Goal: Transaction & Acquisition: Purchase product/service

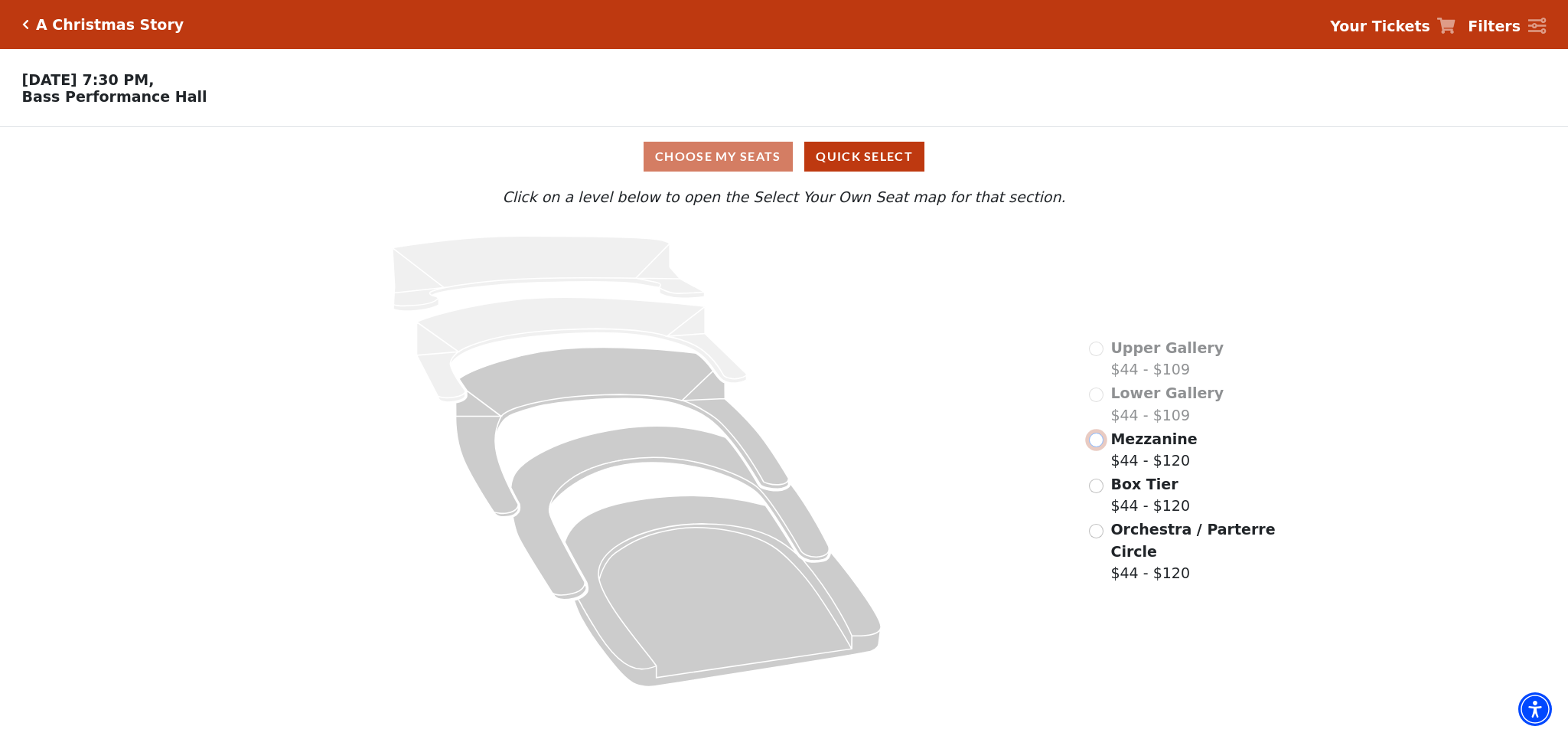
click at [1100, 447] on input "Mezzanine$44 - $120\a" at bounding box center [1097, 440] width 15 height 15
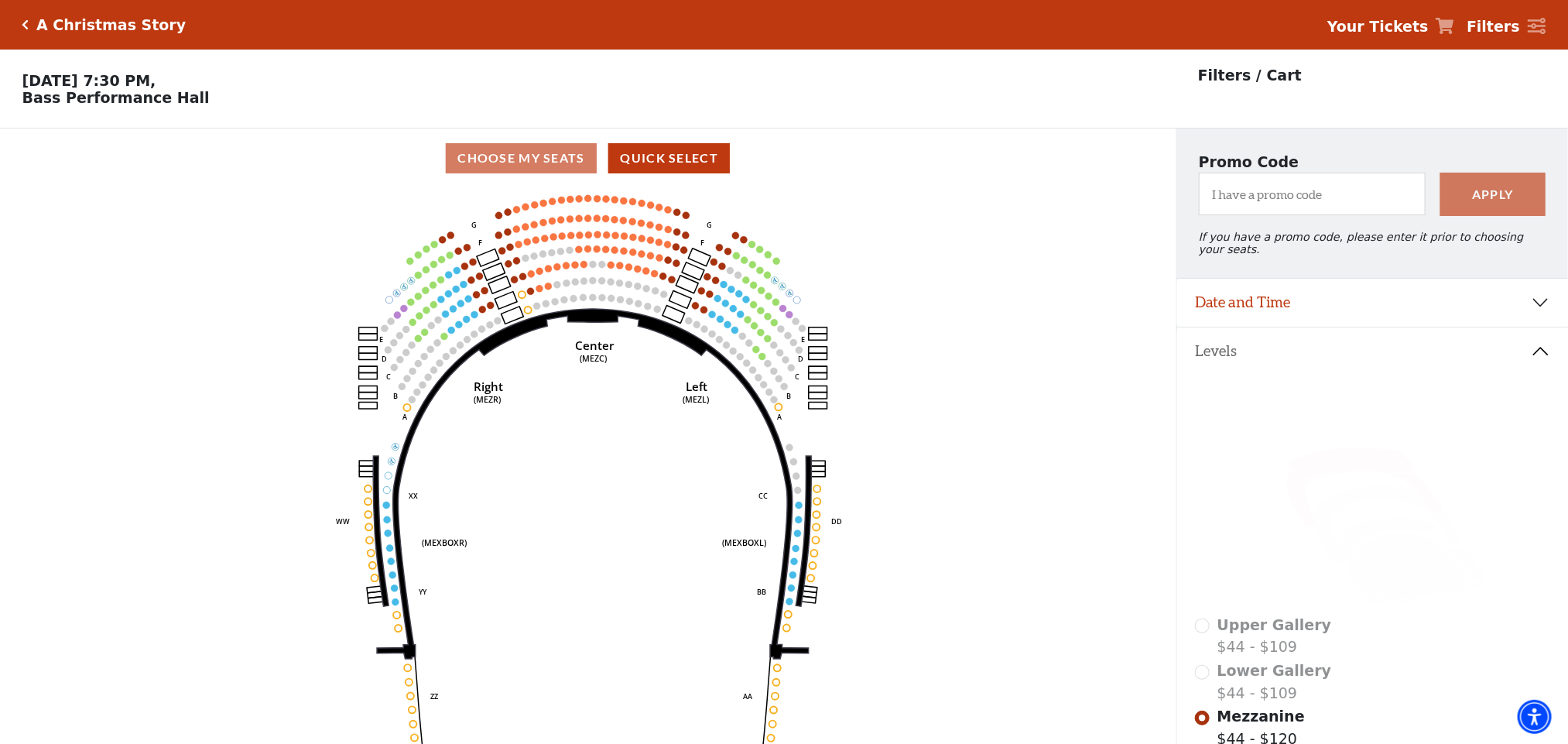
click at [536, 207] on use "Seat Selected" at bounding box center [534, 204] width 8 height 8
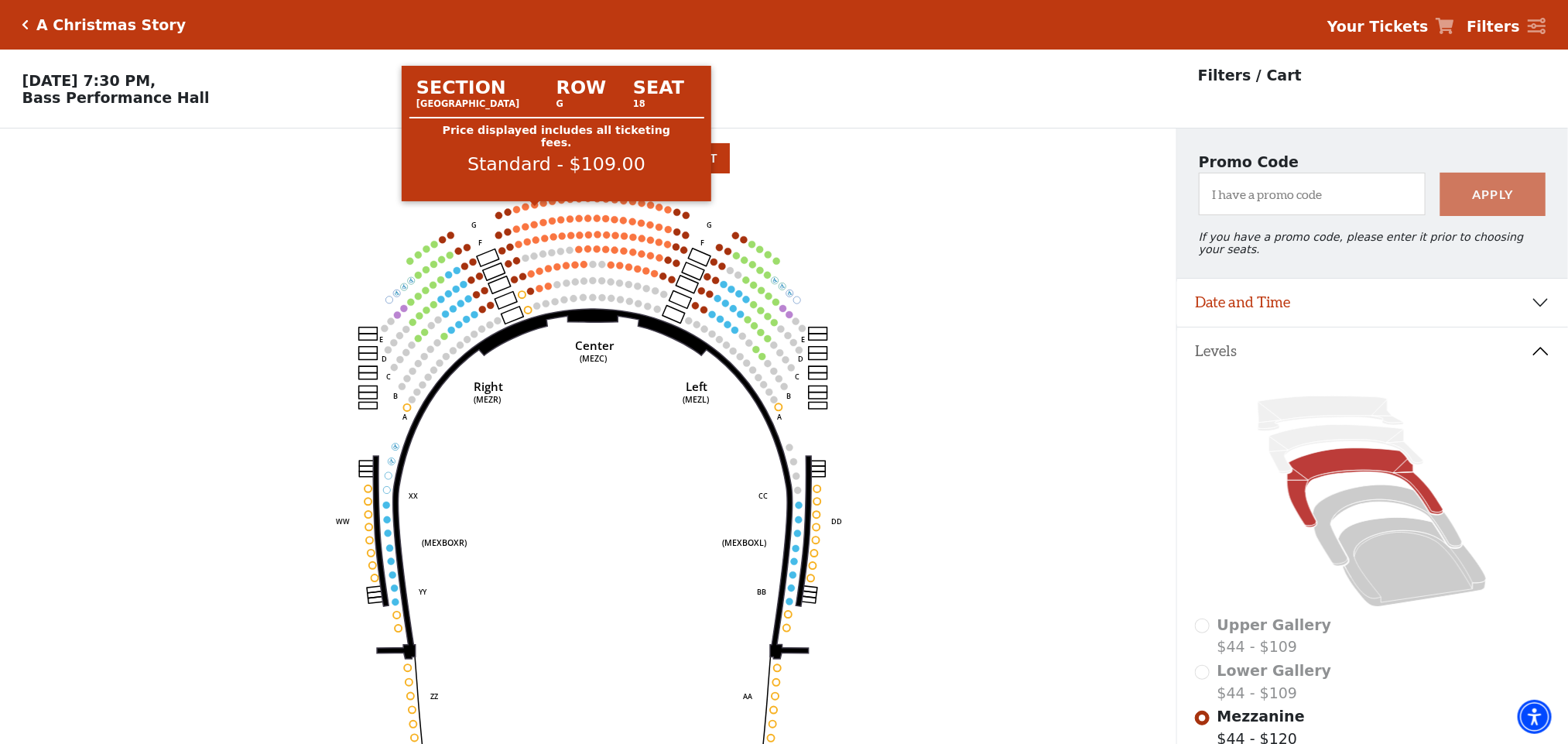
click at [534, 208] on circle at bounding box center [534, 205] width 7 height 7
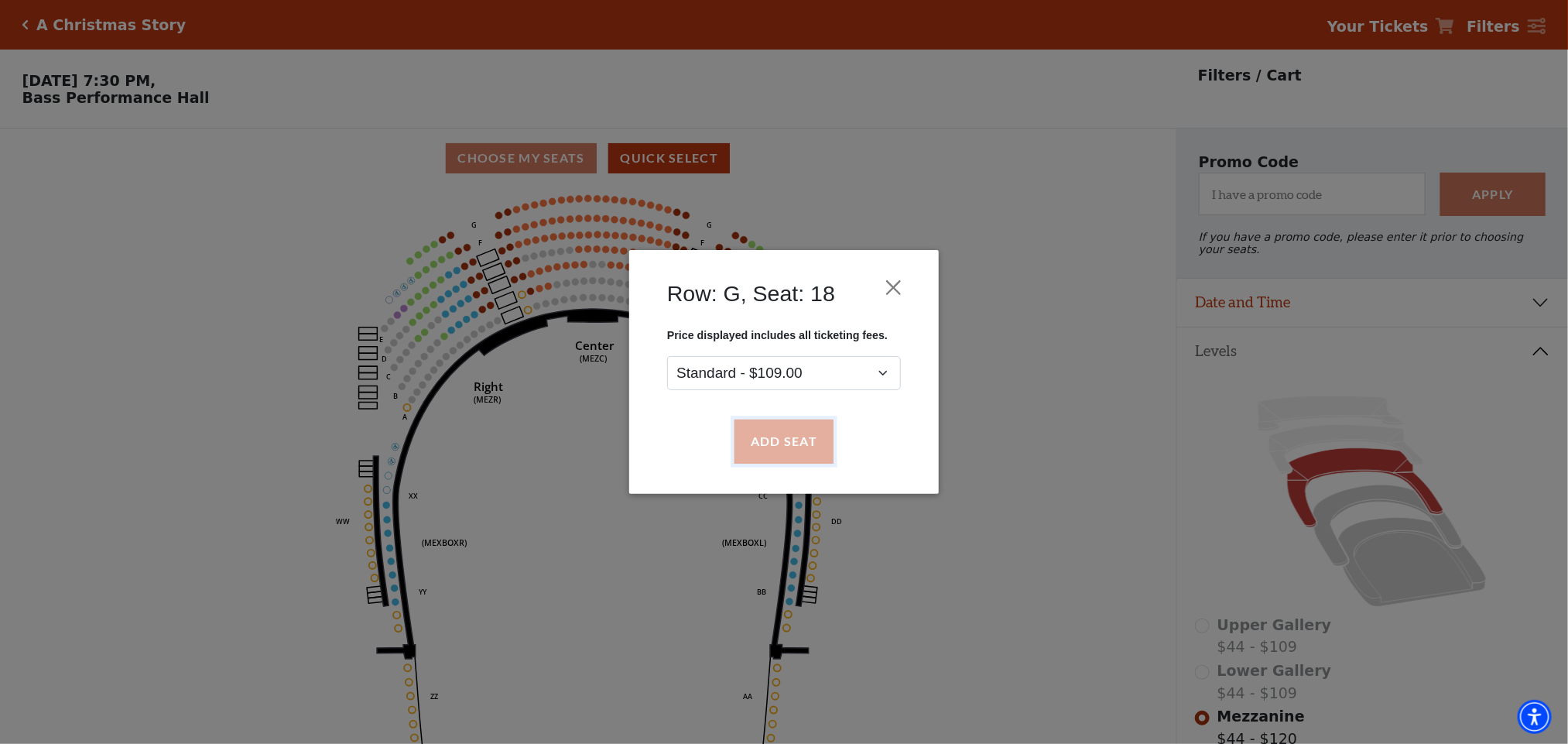
click at [757, 445] on button "Add Seat" at bounding box center [784, 442] width 99 height 44
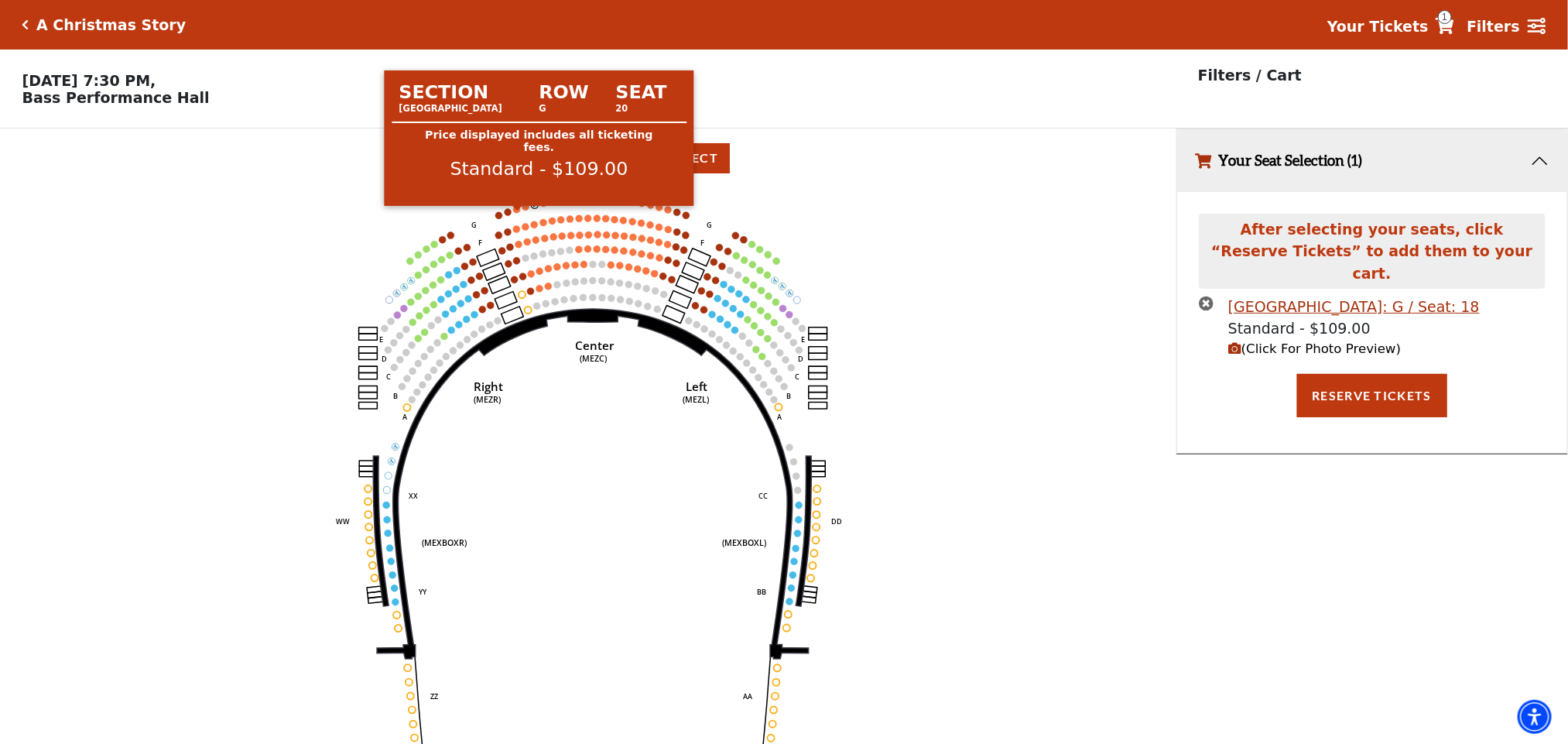
click at [518, 213] on circle at bounding box center [517, 209] width 7 height 7
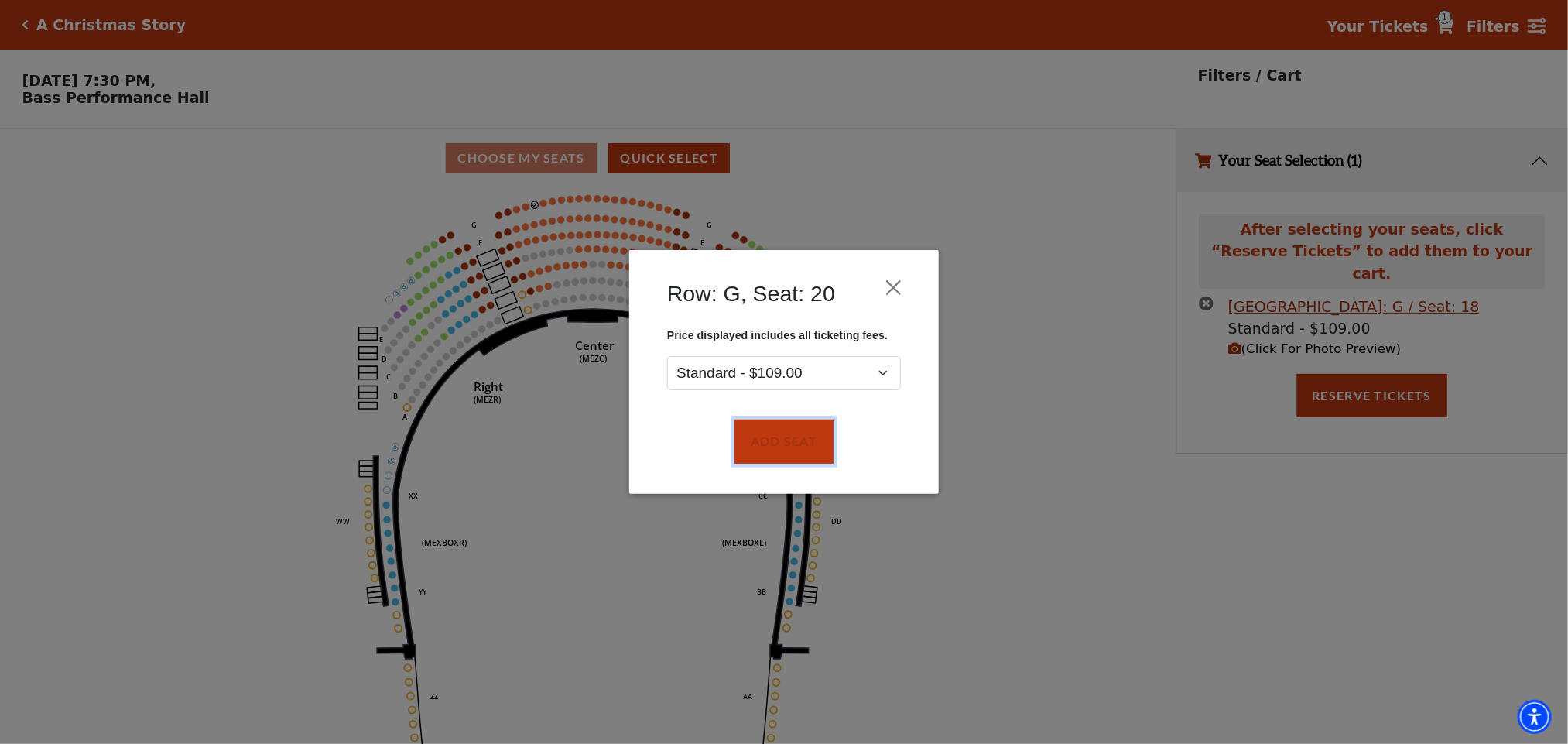
drag, startPoint x: 757, startPoint y: 439, endPoint x: 727, endPoint y: 402, distance: 47.6
click at [753, 429] on button "Add Seat" at bounding box center [784, 442] width 99 height 44
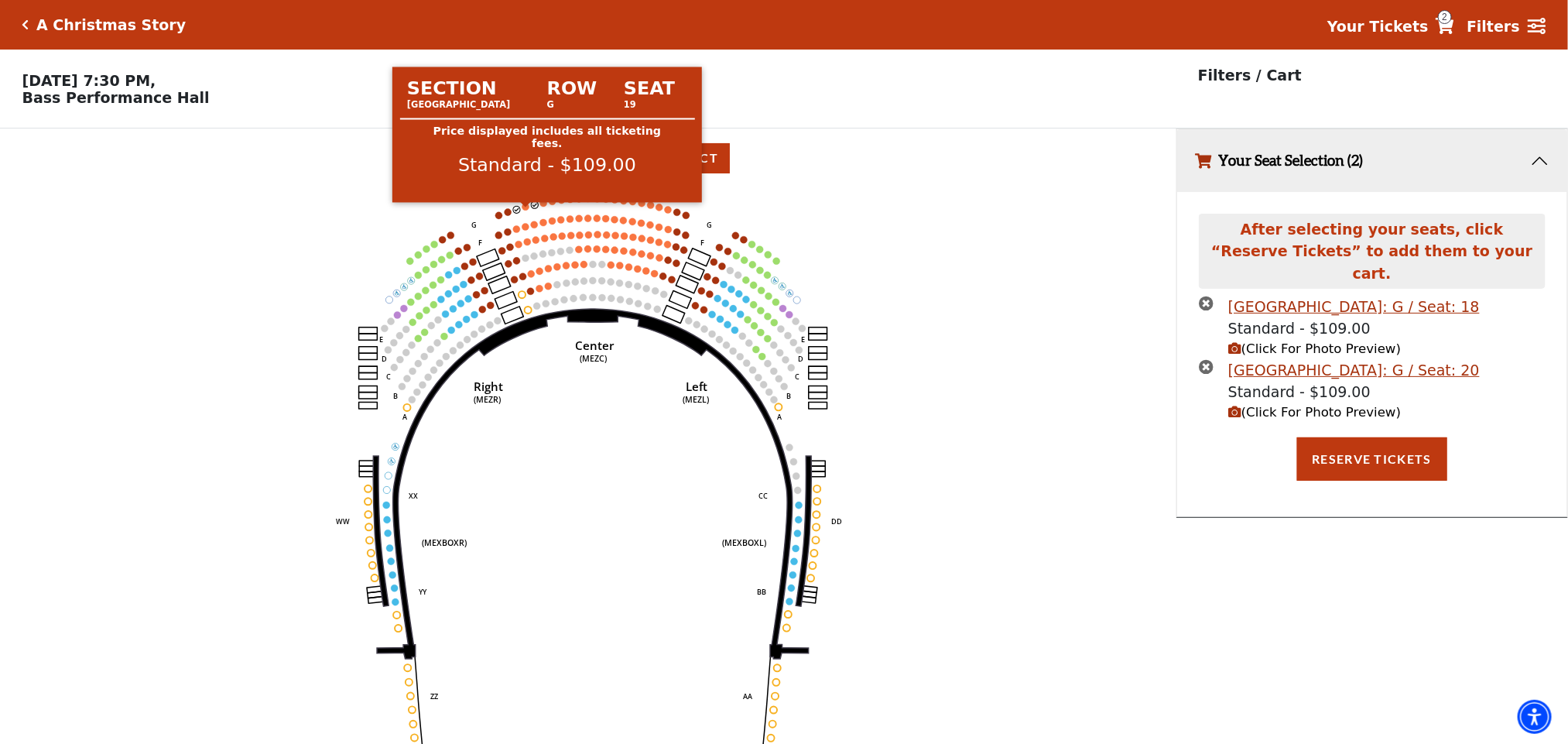
click at [524, 210] on circle at bounding box center [526, 206] width 7 height 7
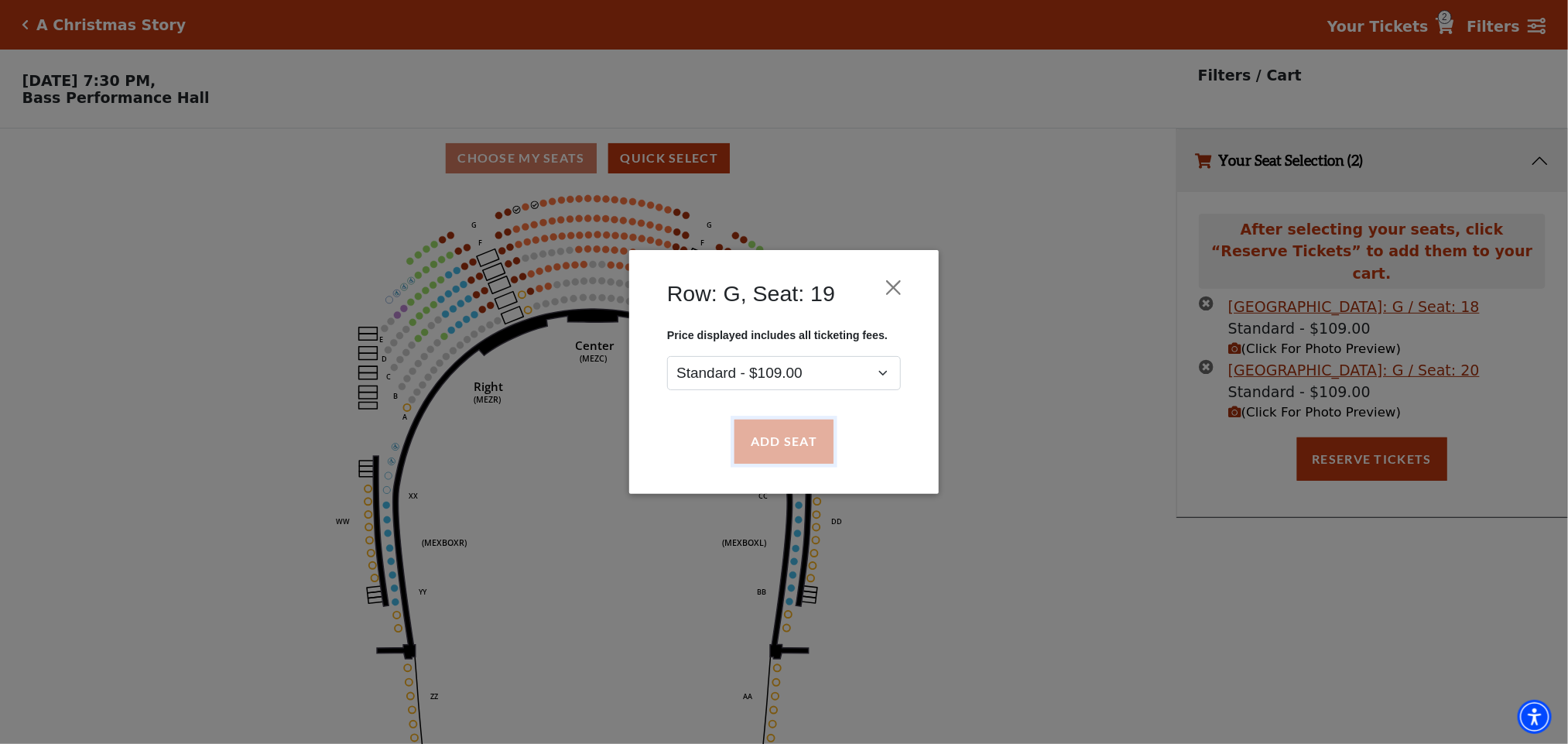
click at [760, 434] on button "Add Seat" at bounding box center [784, 442] width 99 height 44
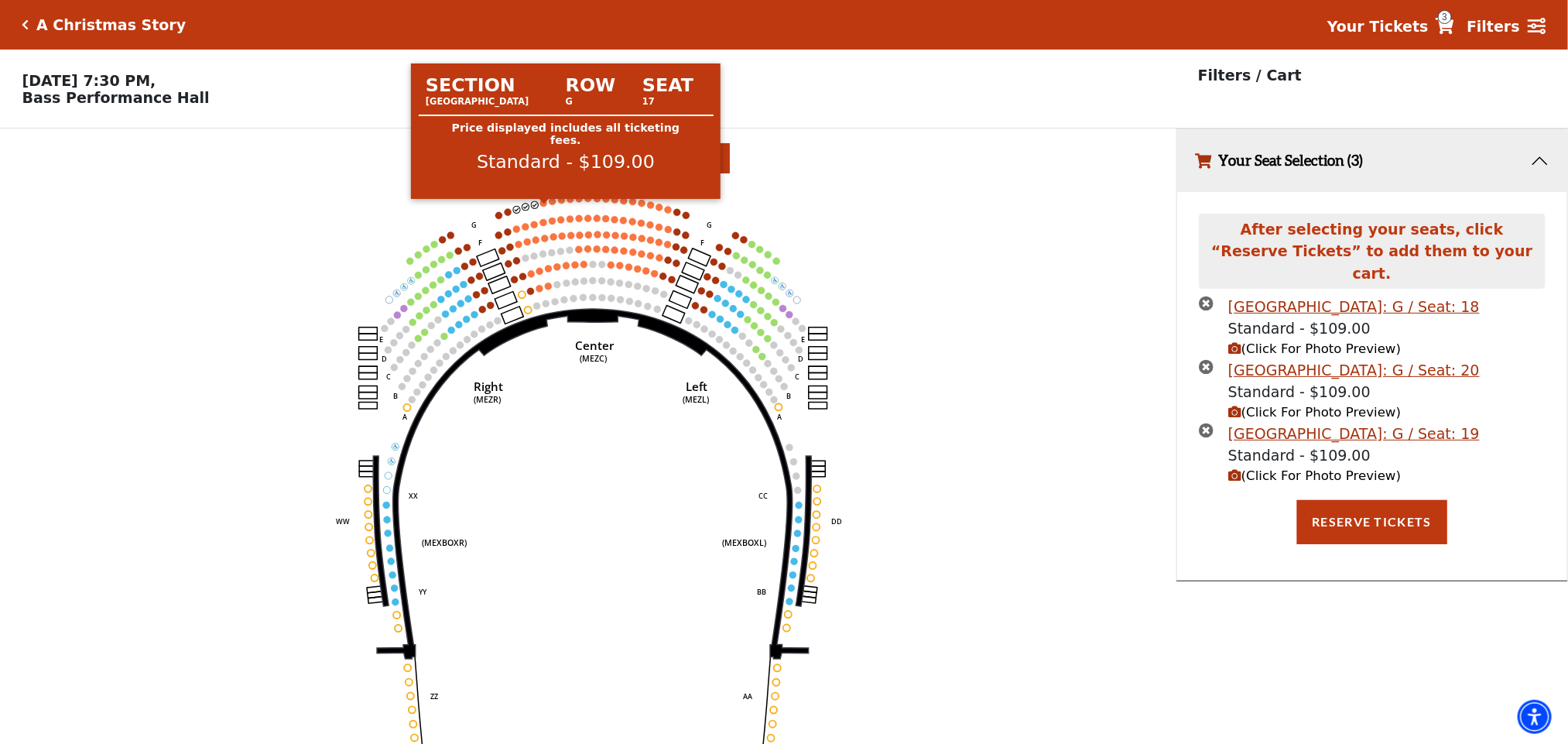
click at [544, 206] on circle at bounding box center [544, 203] width 7 height 7
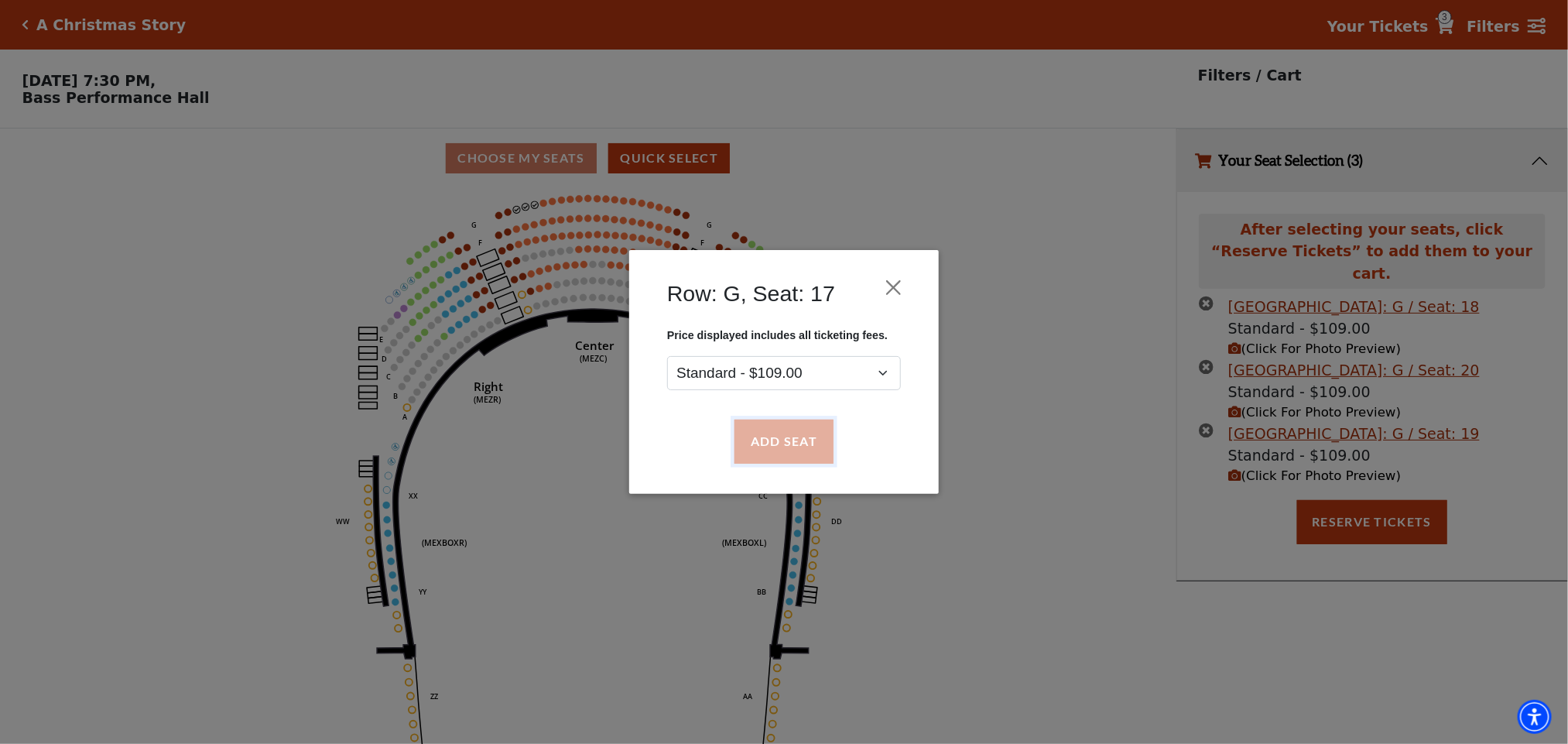
click at [766, 429] on button "Add Seat" at bounding box center [784, 442] width 99 height 44
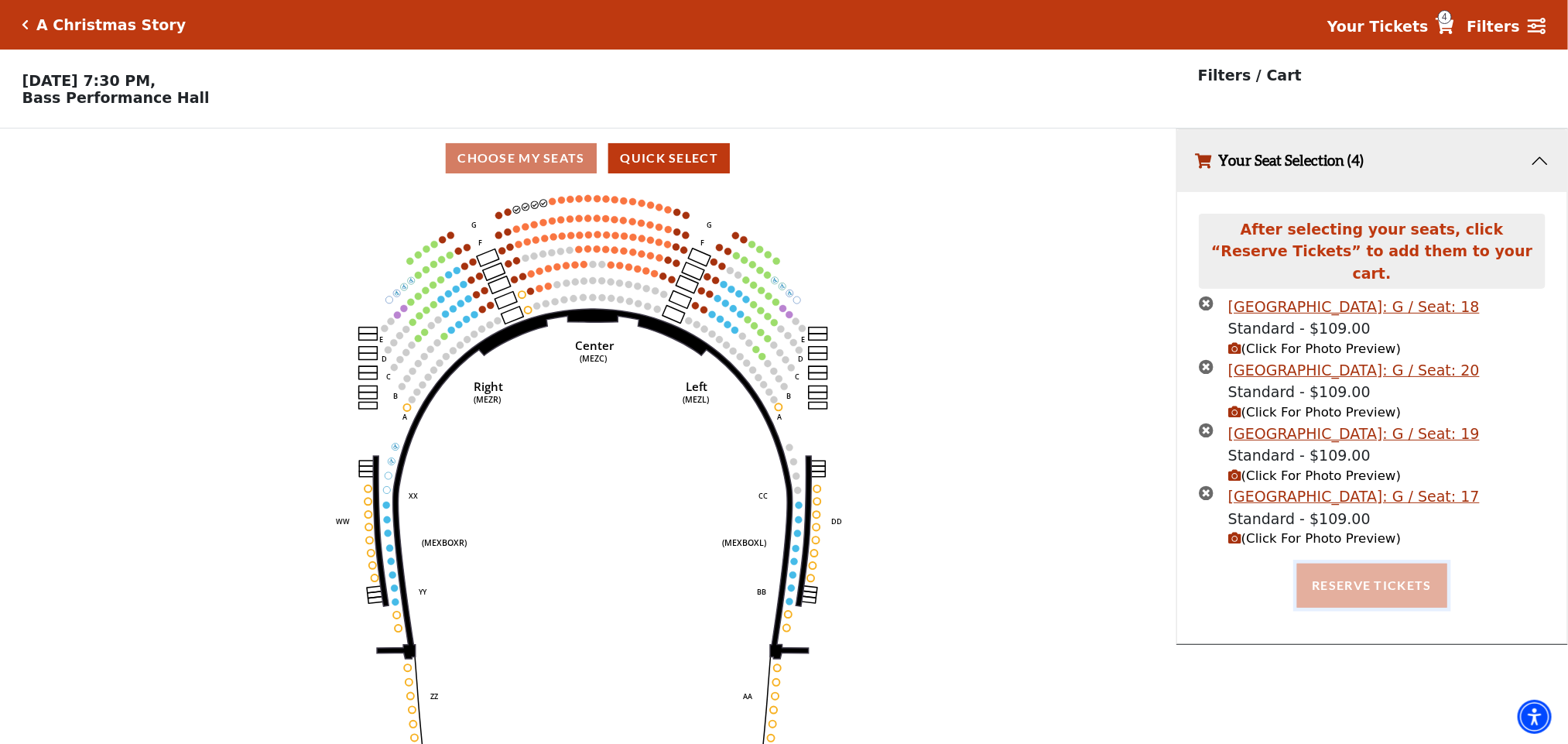
click at [1386, 580] on button "Reserve Tickets" at bounding box center [1372, 585] width 150 height 44
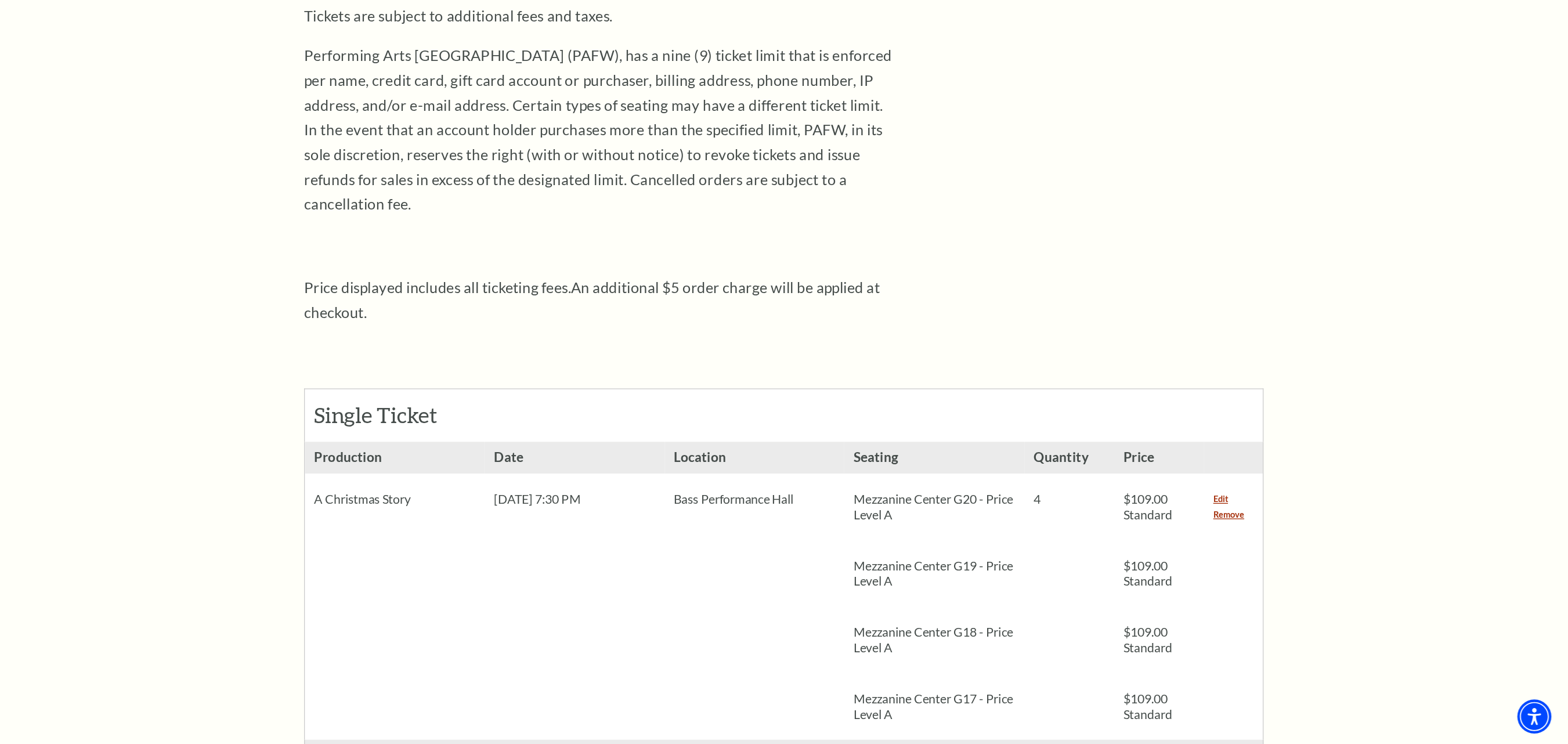
scroll to position [174, 0]
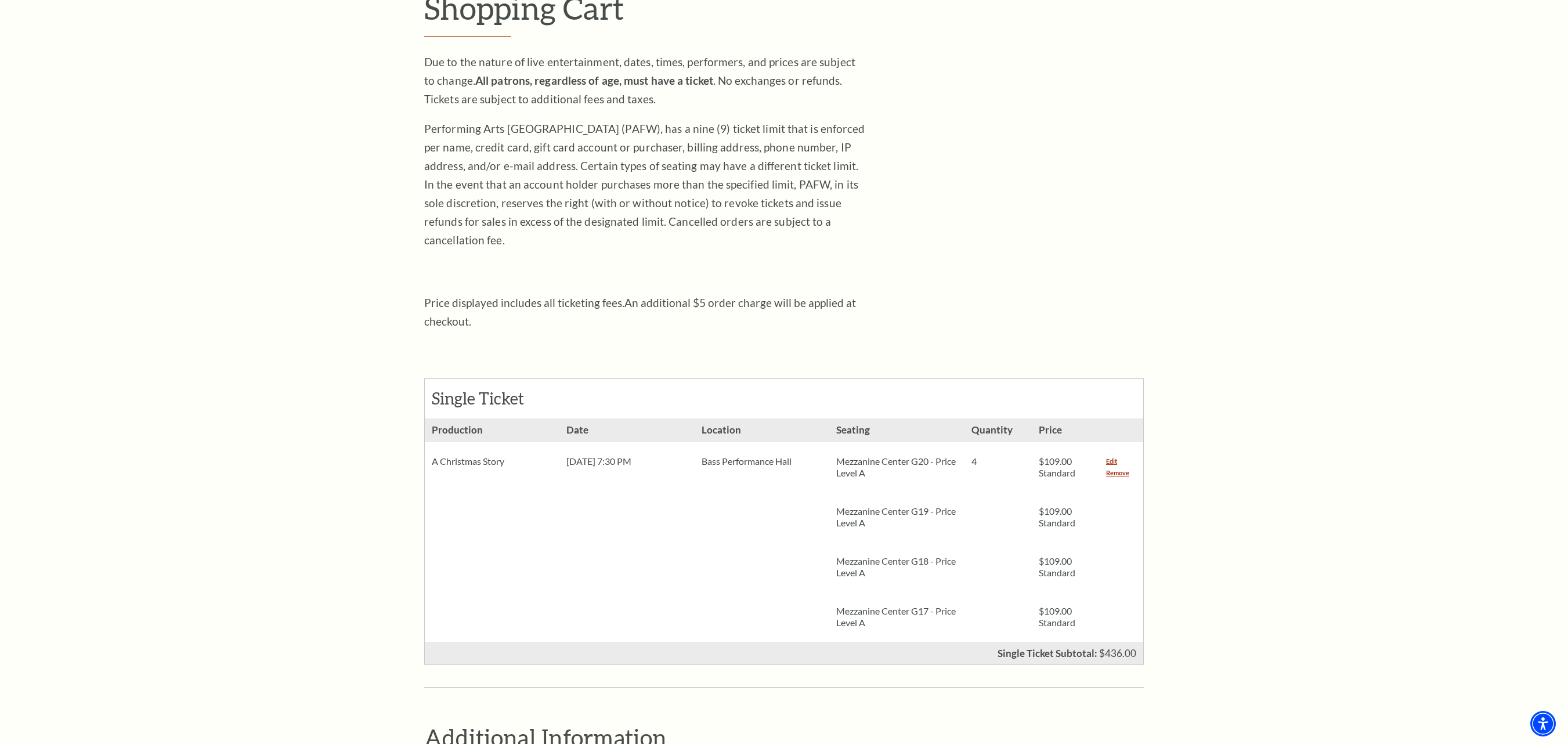
drag, startPoint x: 1177, startPoint y: 4, endPoint x: 1127, endPoint y: 298, distance: 298.2
click at [1127, 298] on div "Shopping Cart Due to the nature of live entertainment, dates, times, performers…" at bounding box center [784, 648] width 720 height 1319
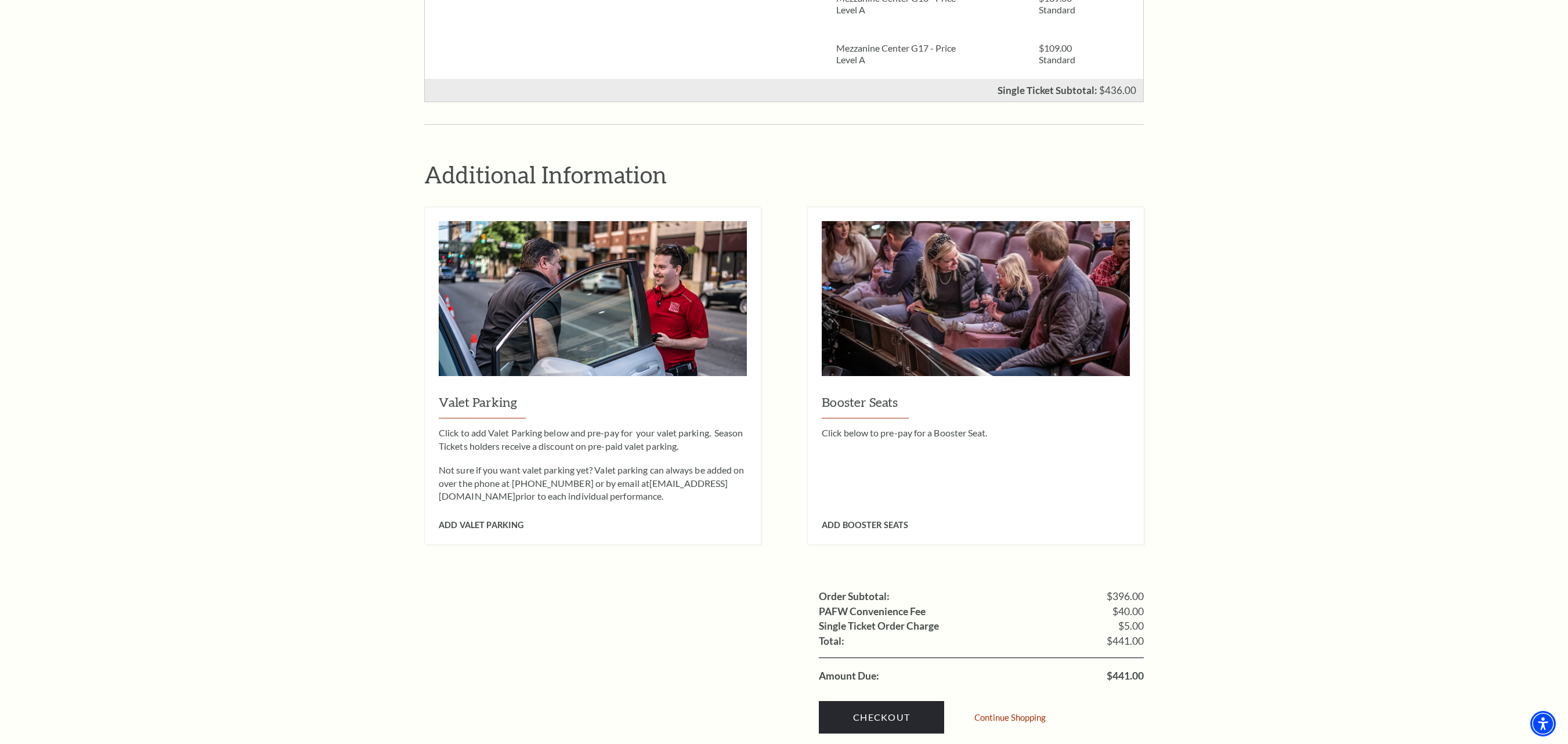
scroll to position [731, 0]
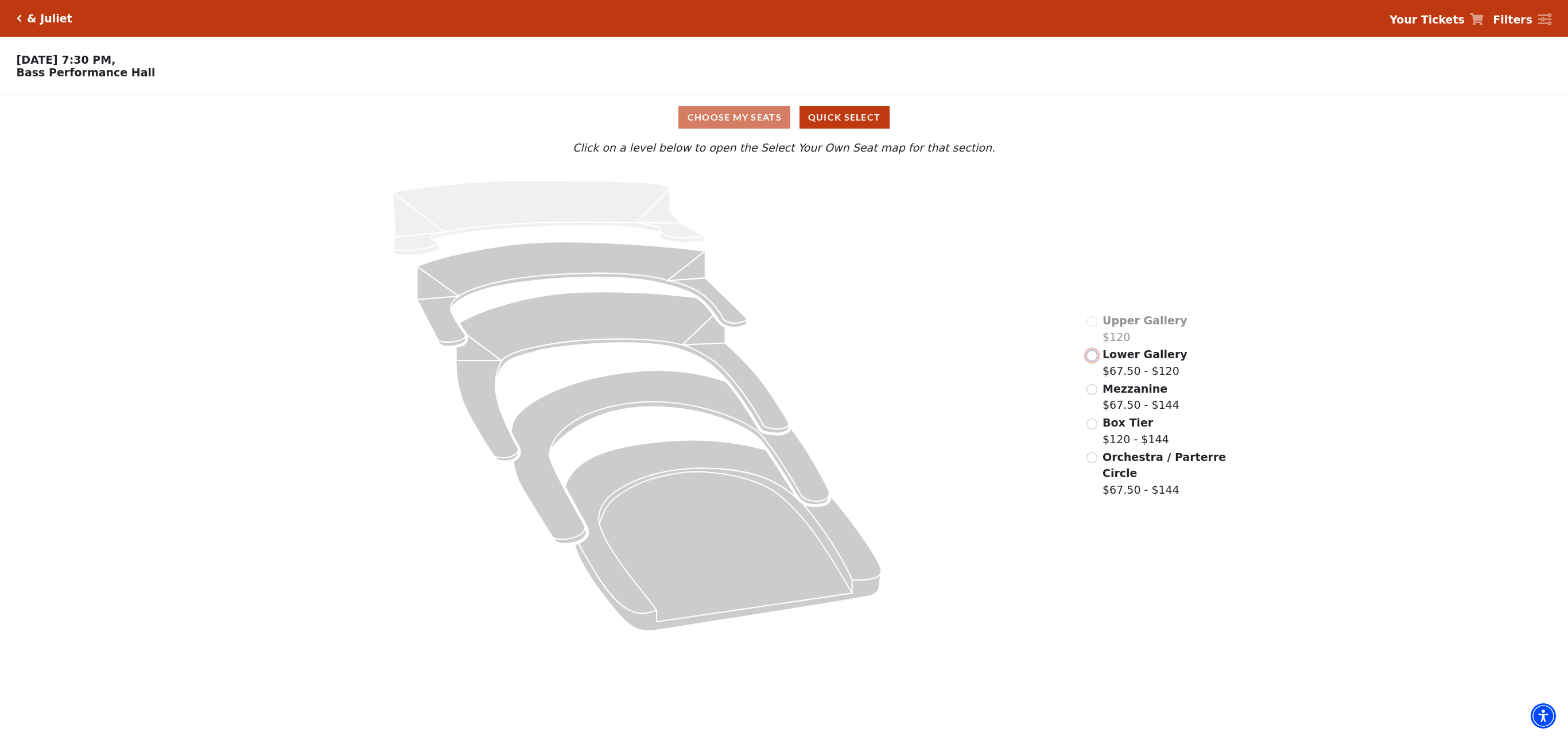
click at [1093, 358] on input "Lower Gallery$67.50 - $120\a" at bounding box center [1092, 356] width 11 height 11
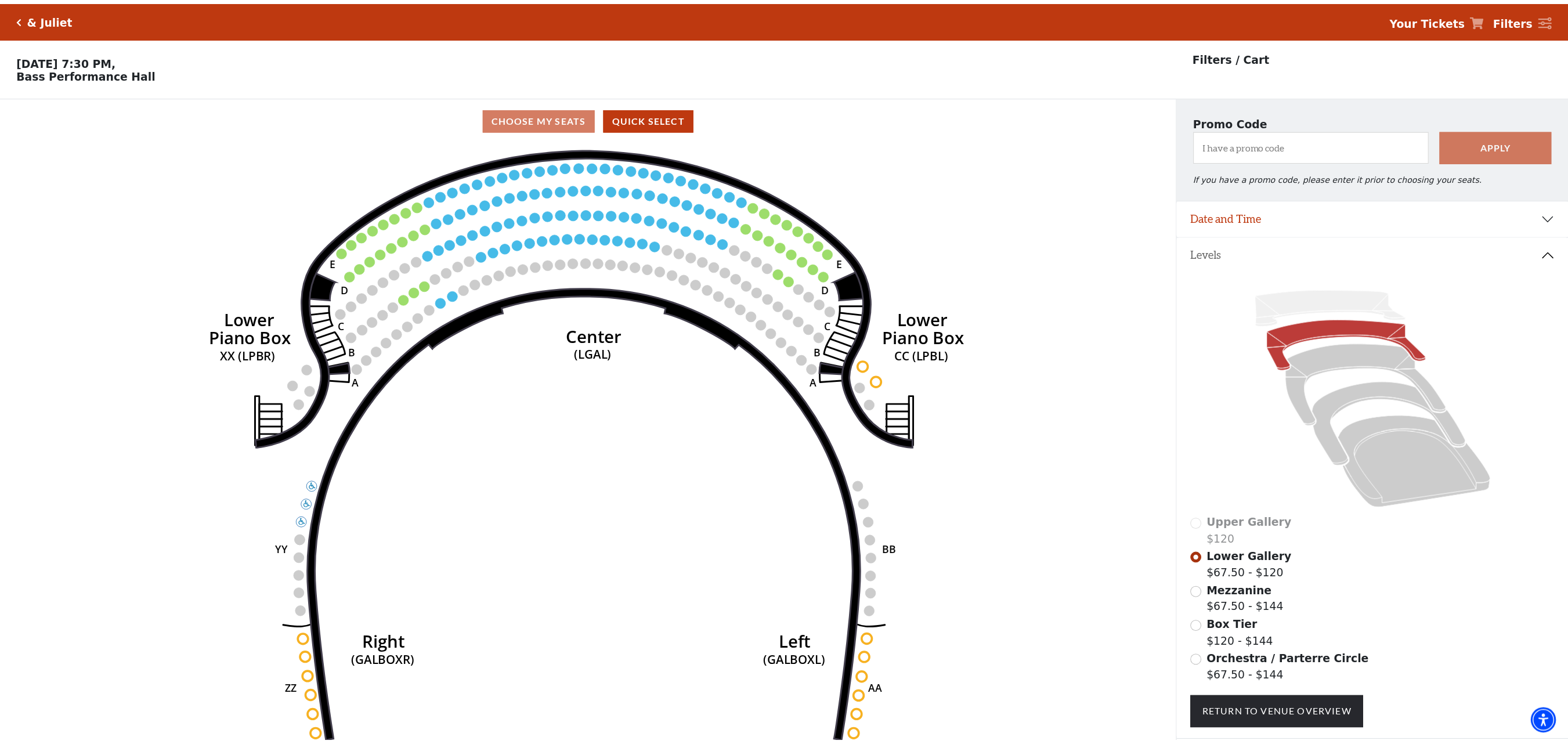
scroll to position [53, 0]
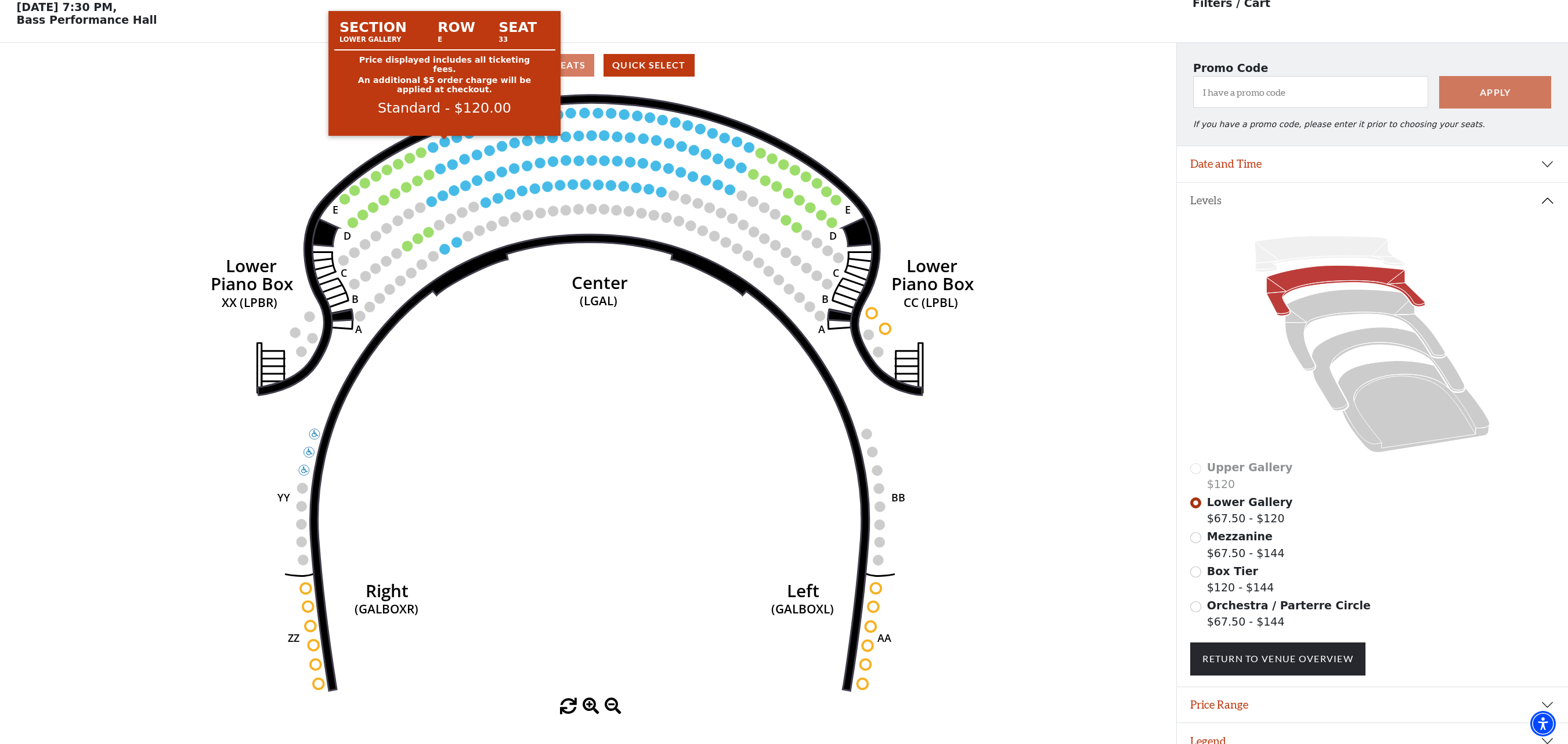
click at [443, 145] on circle at bounding box center [445, 142] width 11 height 11
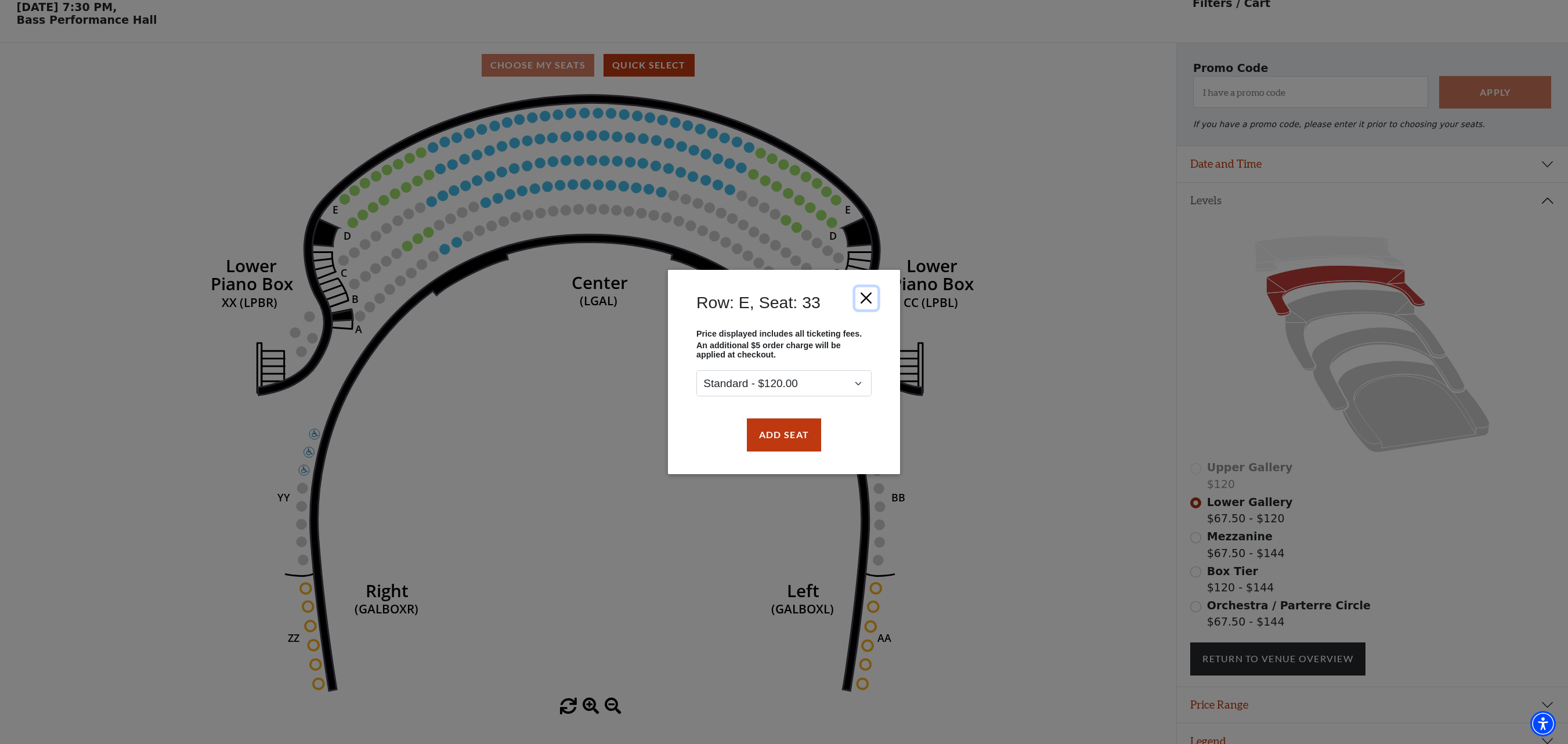
click at [865, 296] on button "Close" at bounding box center [866, 298] width 22 height 22
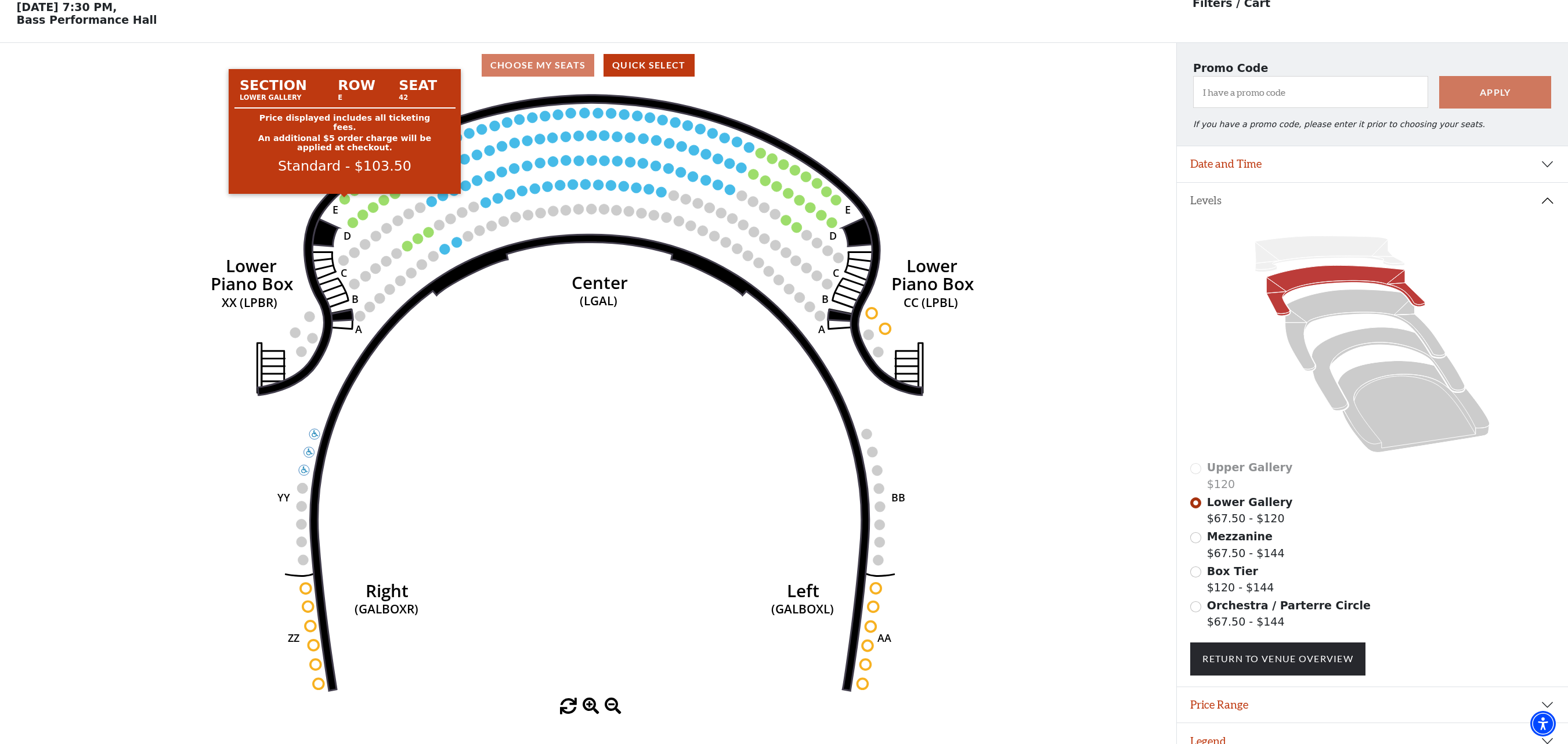
click at [343, 199] on circle at bounding box center [345, 199] width 11 height 11
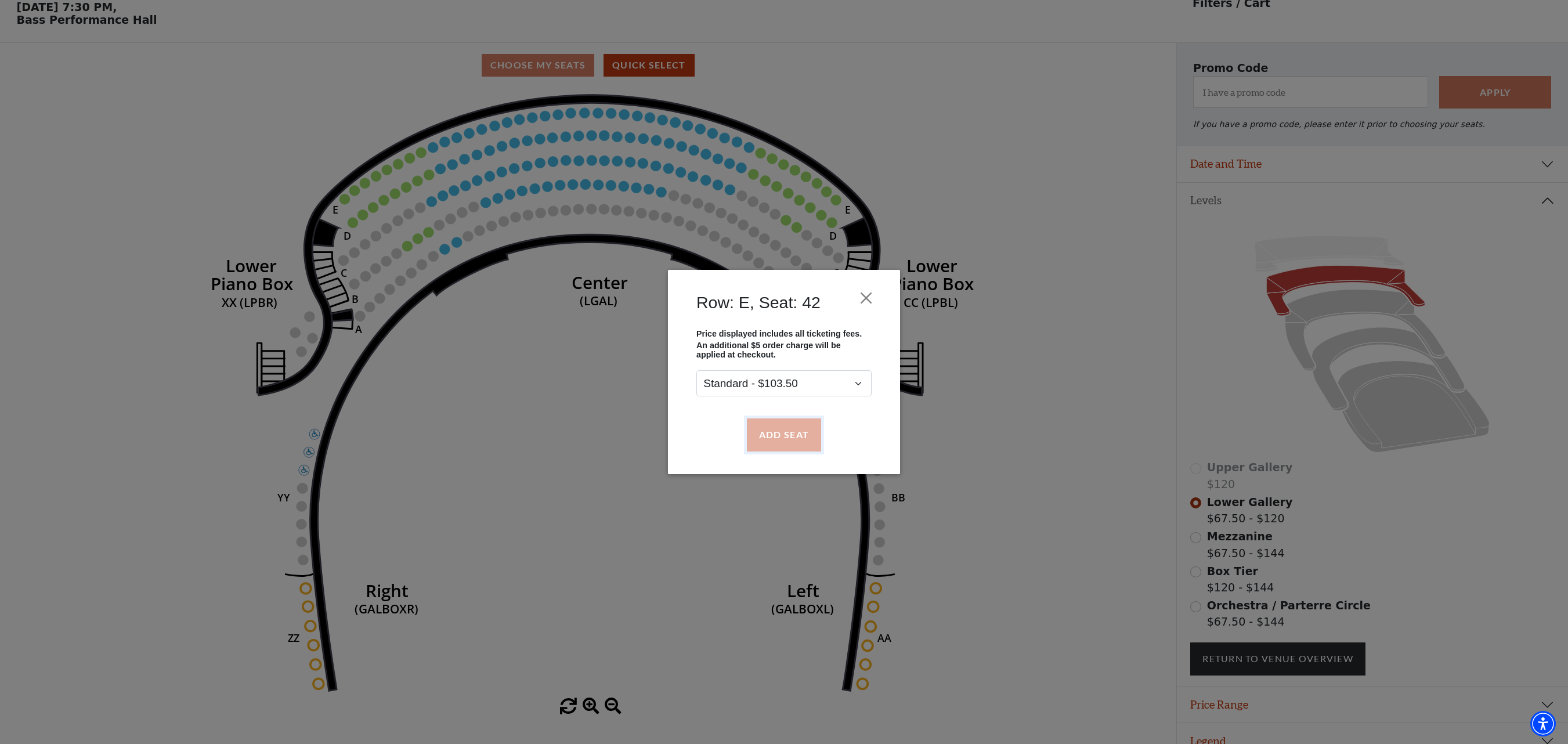
click at [798, 441] on button "Add Seat" at bounding box center [784, 435] width 74 height 33
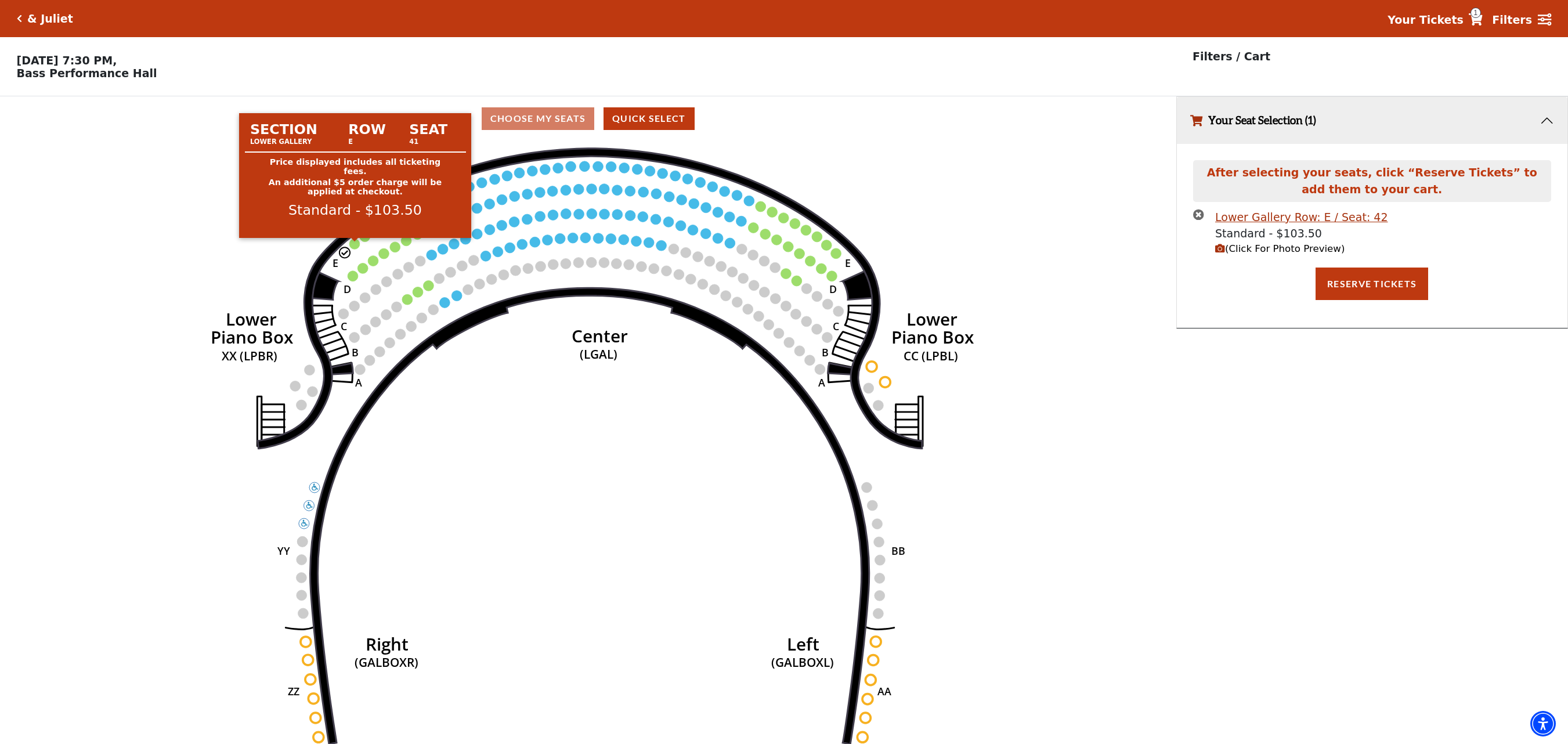
click at [353, 246] on circle at bounding box center [354, 243] width 11 height 11
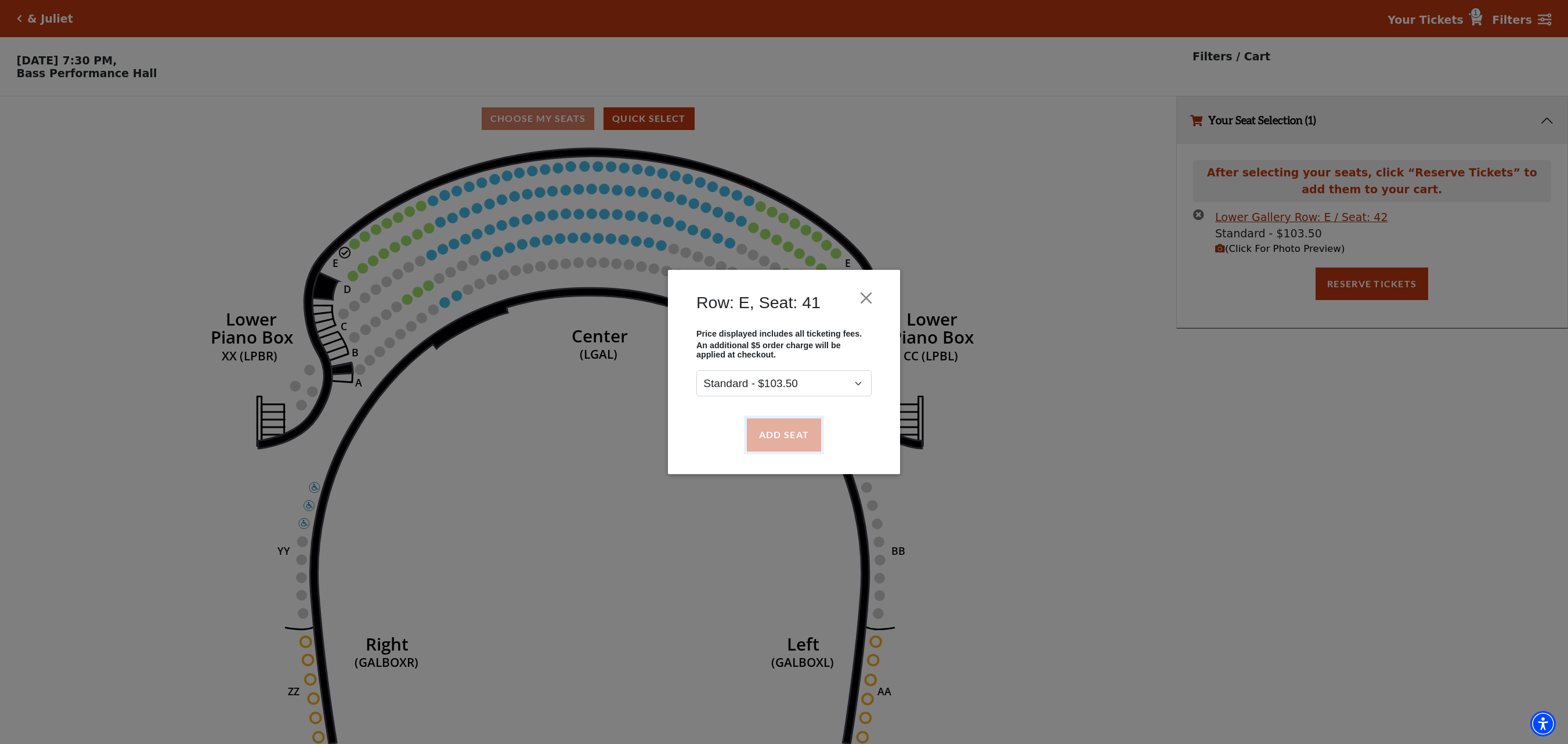
click at [764, 447] on button "Add Seat" at bounding box center [784, 435] width 74 height 33
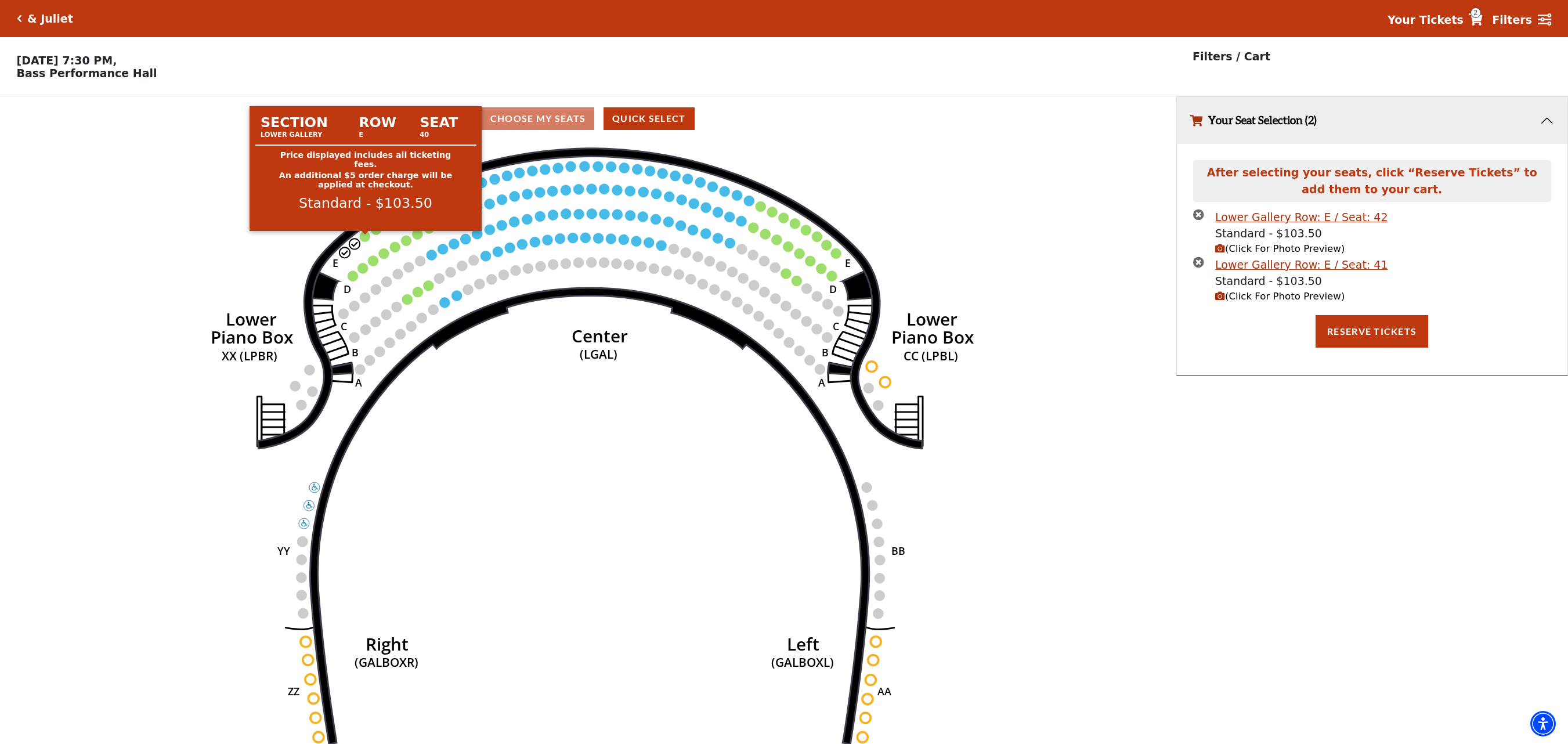
click at [363, 242] on circle at bounding box center [365, 236] width 11 height 11
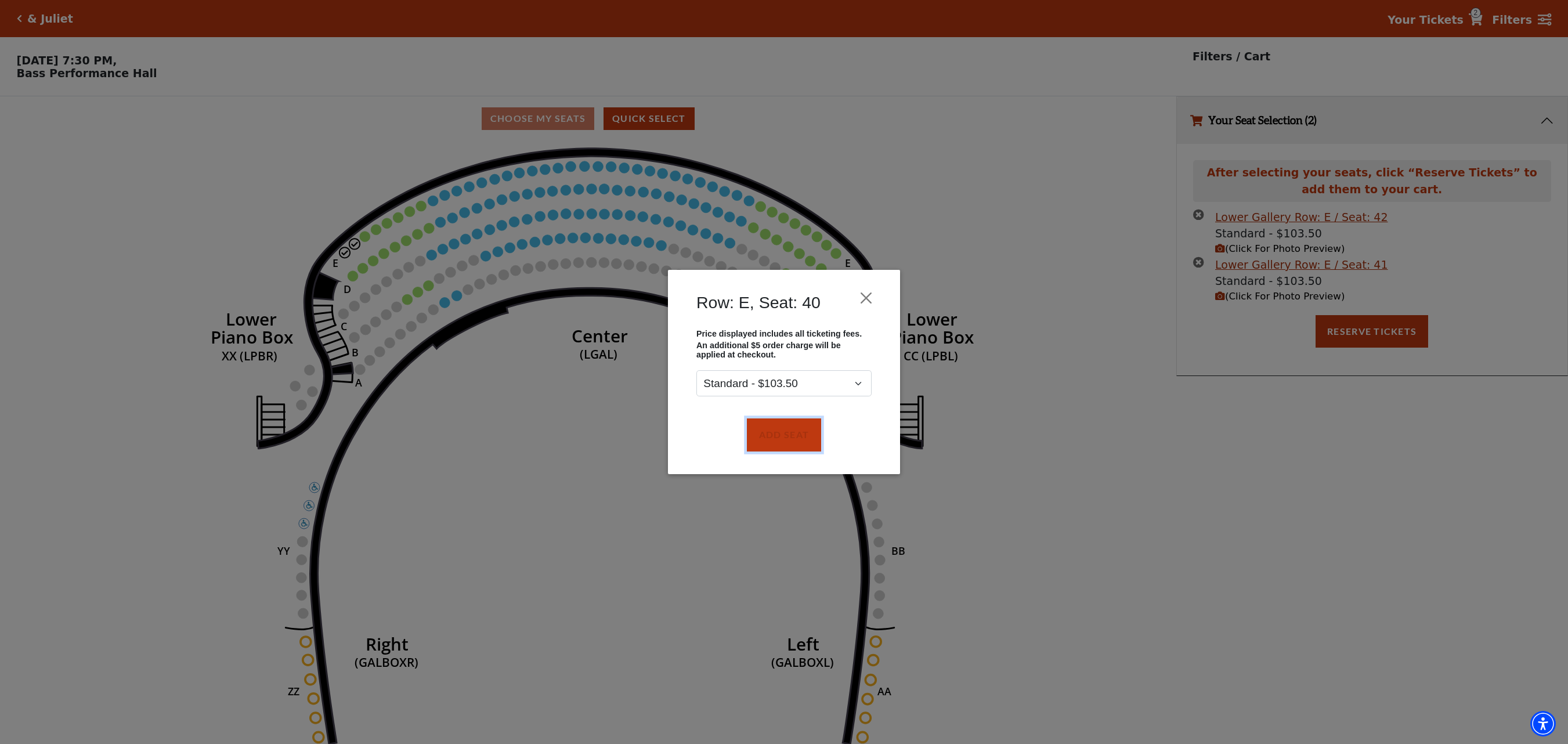
drag, startPoint x: 779, startPoint y: 438, endPoint x: 737, endPoint y: 409, distance: 51.0
click at [779, 438] on button "Add Seat" at bounding box center [784, 435] width 74 height 33
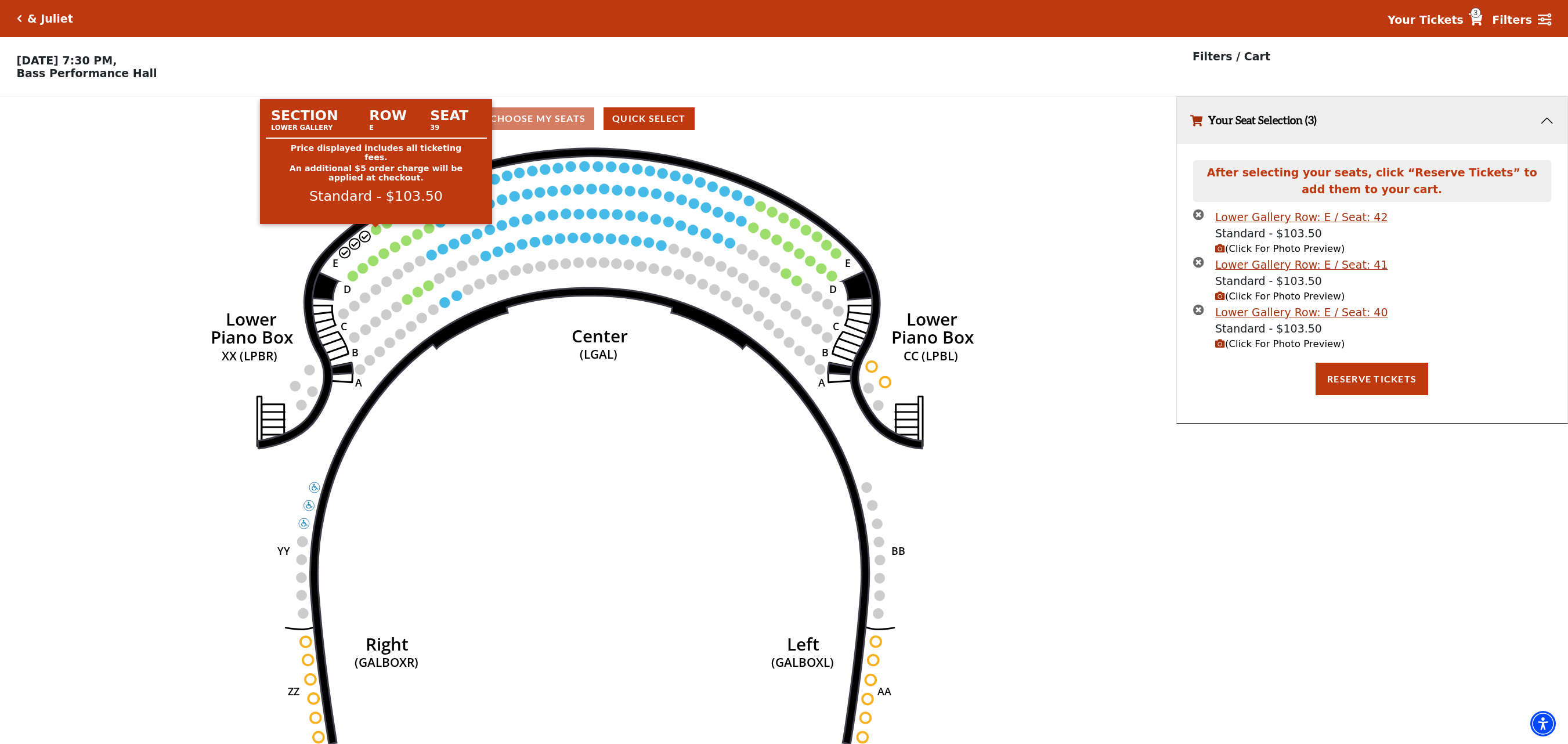
click at [378, 231] on circle at bounding box center [375, 230] width 11 height 11
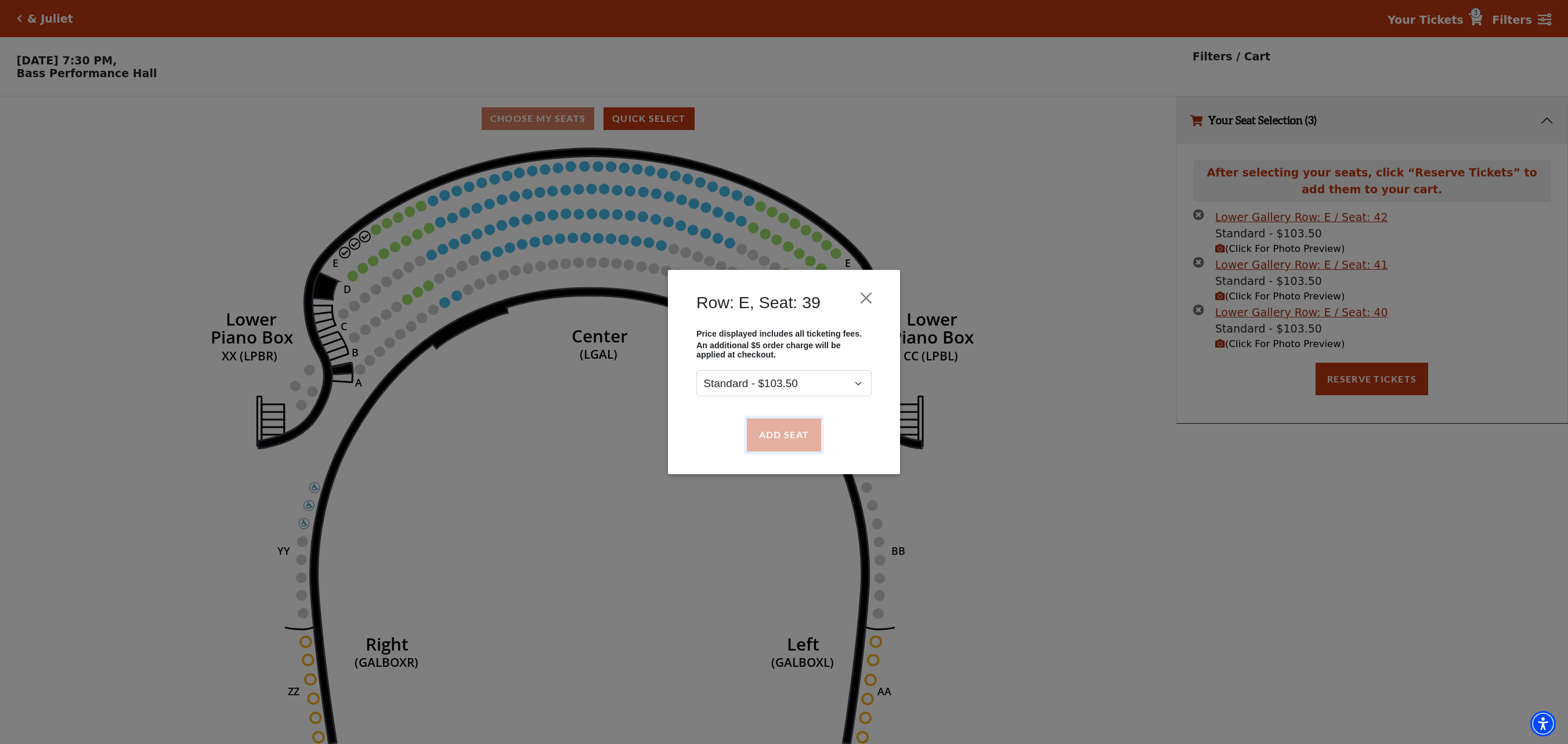
click at [796, 433] on button "Add Seat" at bounding box center [784, 435] width 74 height 33
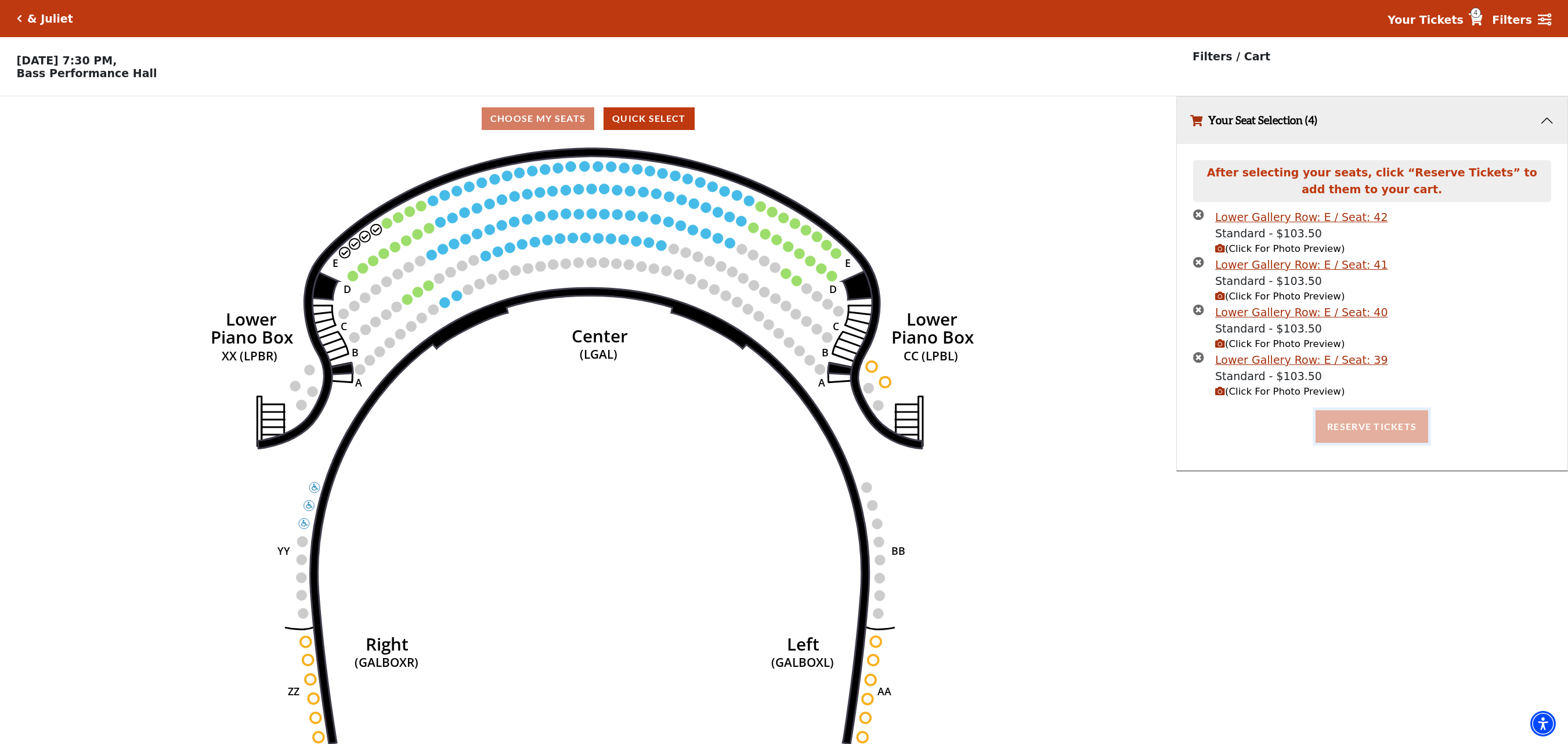
click at [1351, 433] on button "Reserve Tickets" at bounding box center [1371, 426] width 113 height 33
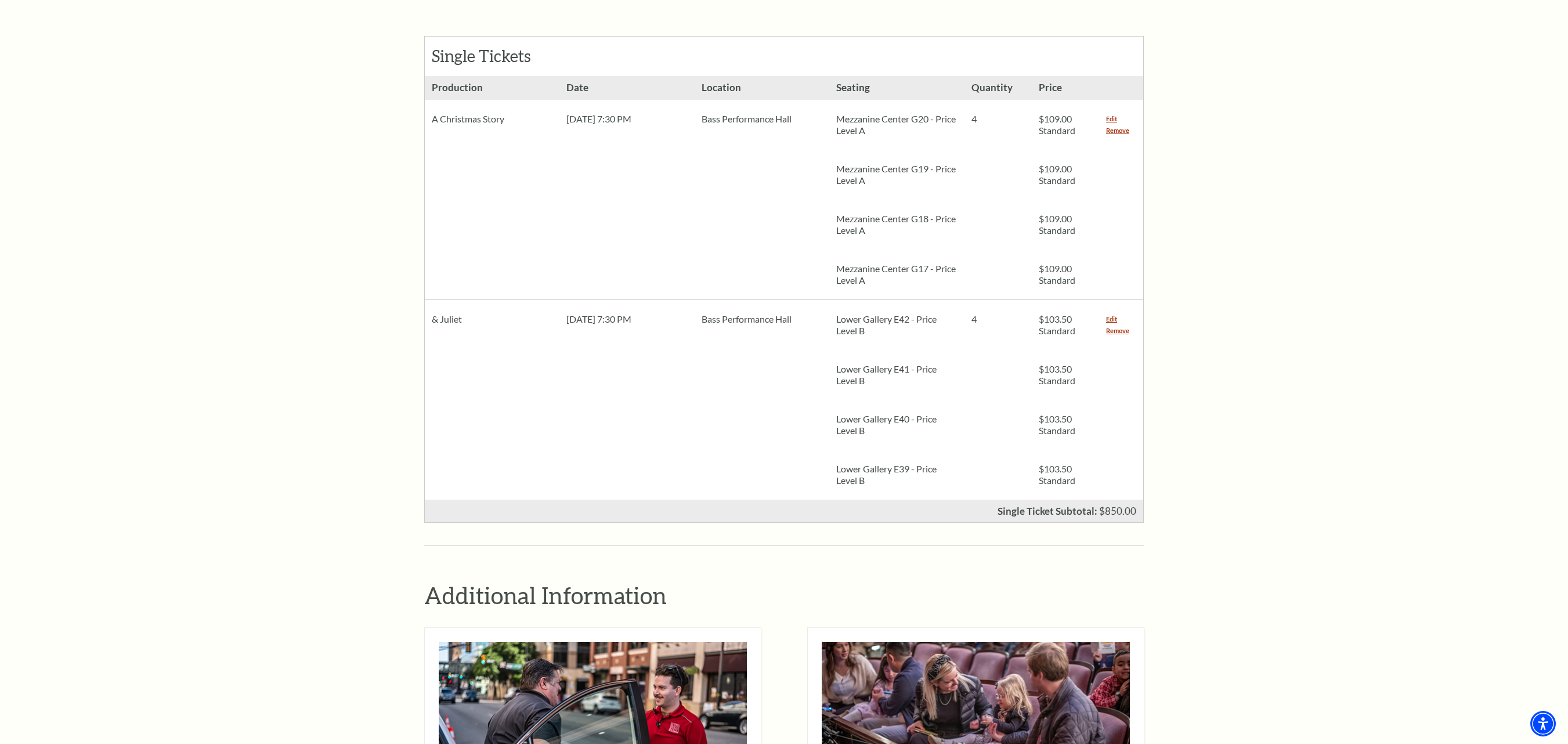
scroll to position [464, 0]
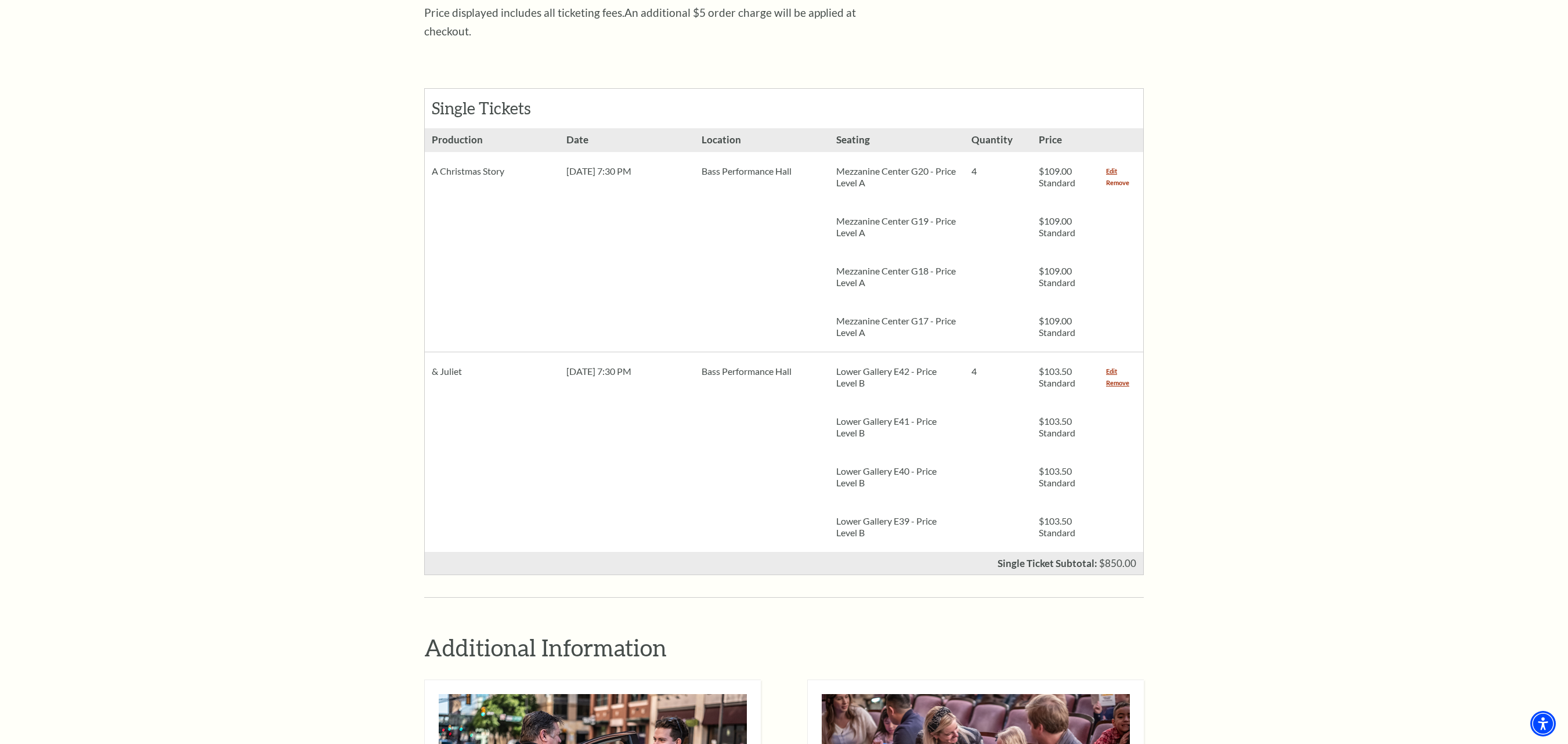
click at [1128, 177] on link "Remove" at bounding box center [1117, 182] width 23 height 11
click at [1119, 177] on link "Remove" at bounding box center [1117, 182] width 23 height 11
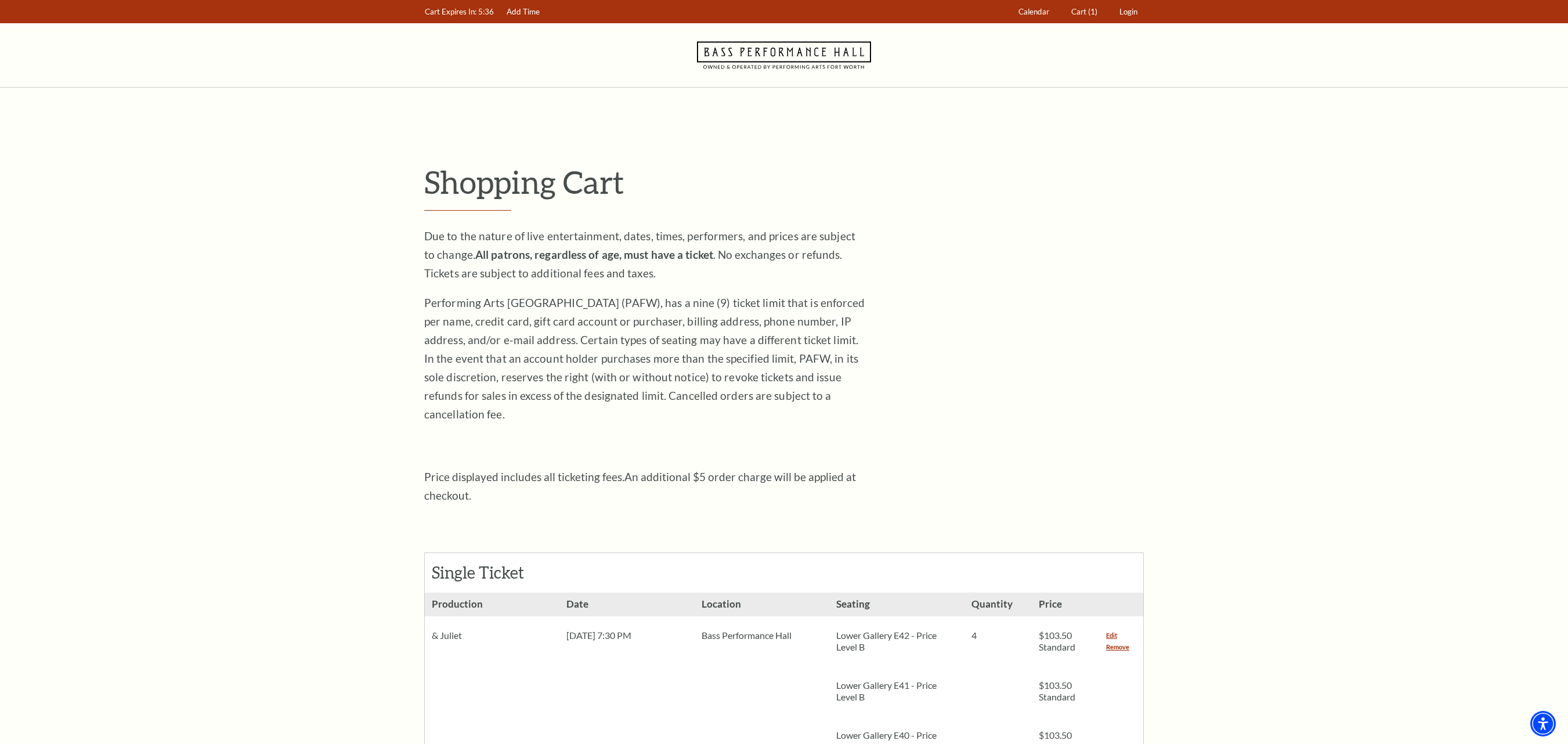
drag, startPoint x: 0, startPoint y: 0, endPoint x: 1150, endPoint y: 213, distance: 1169.6
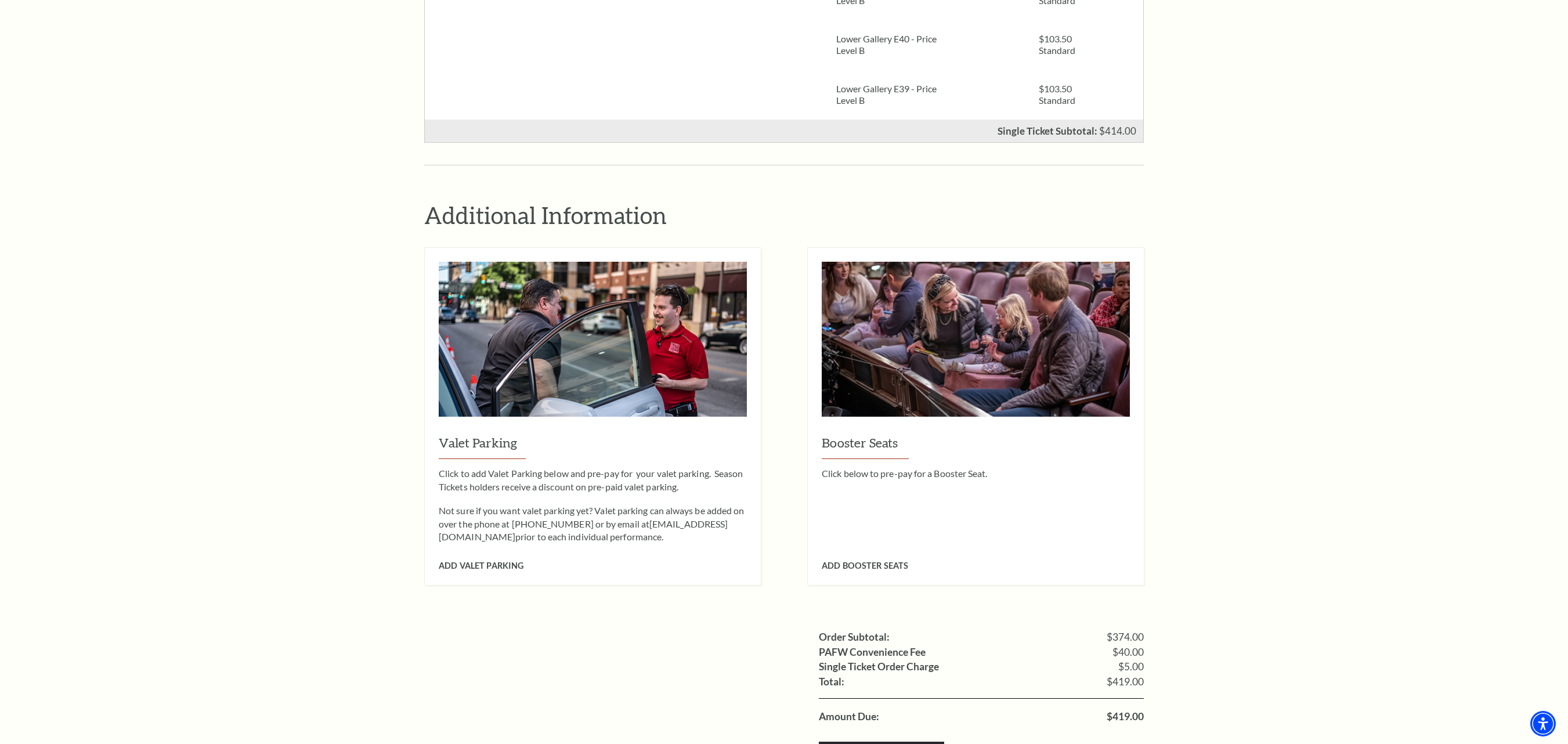
scroll to position [813, 0]
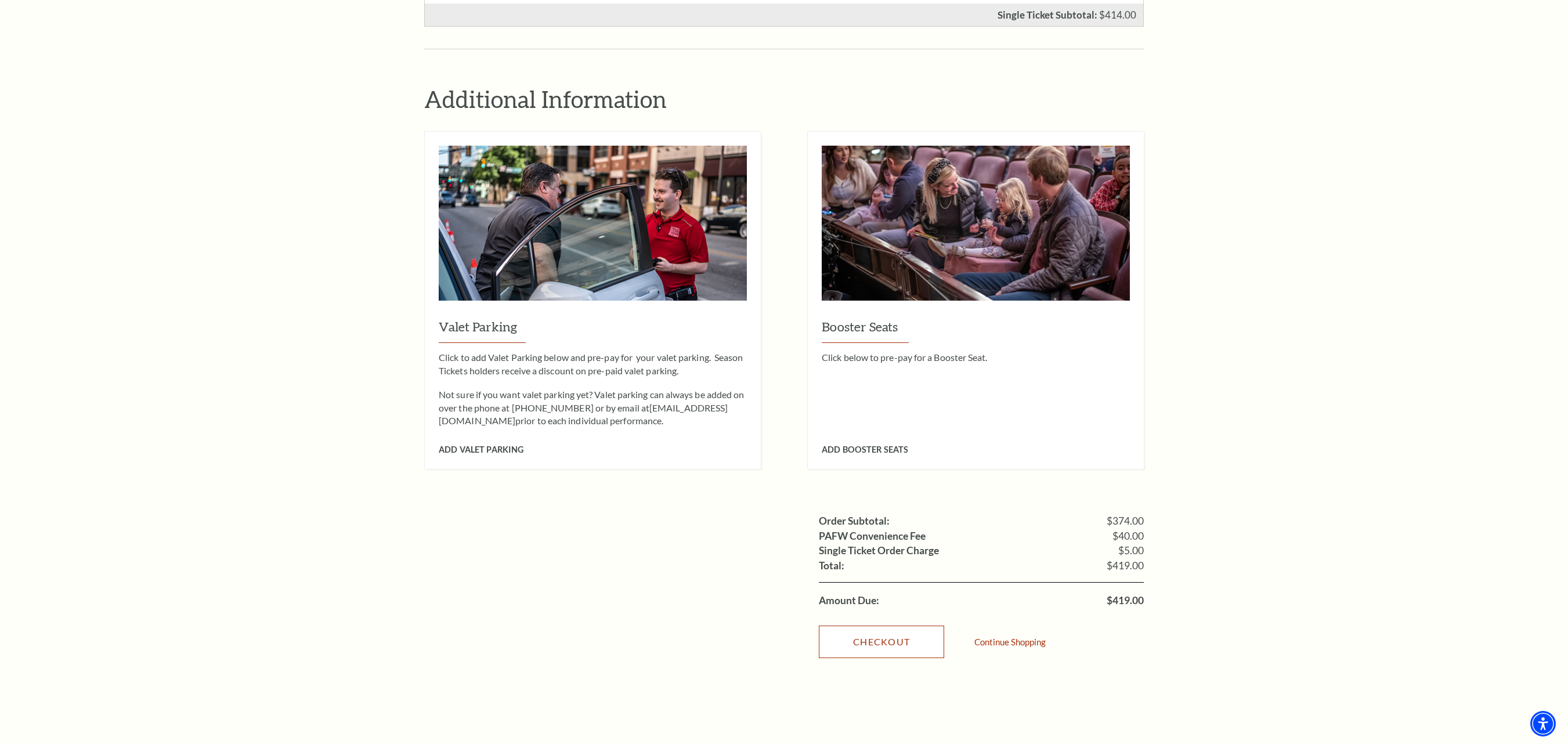
click at [859, 625] on link "Checkout" at bounding box center [881, 641] width 125 height 33
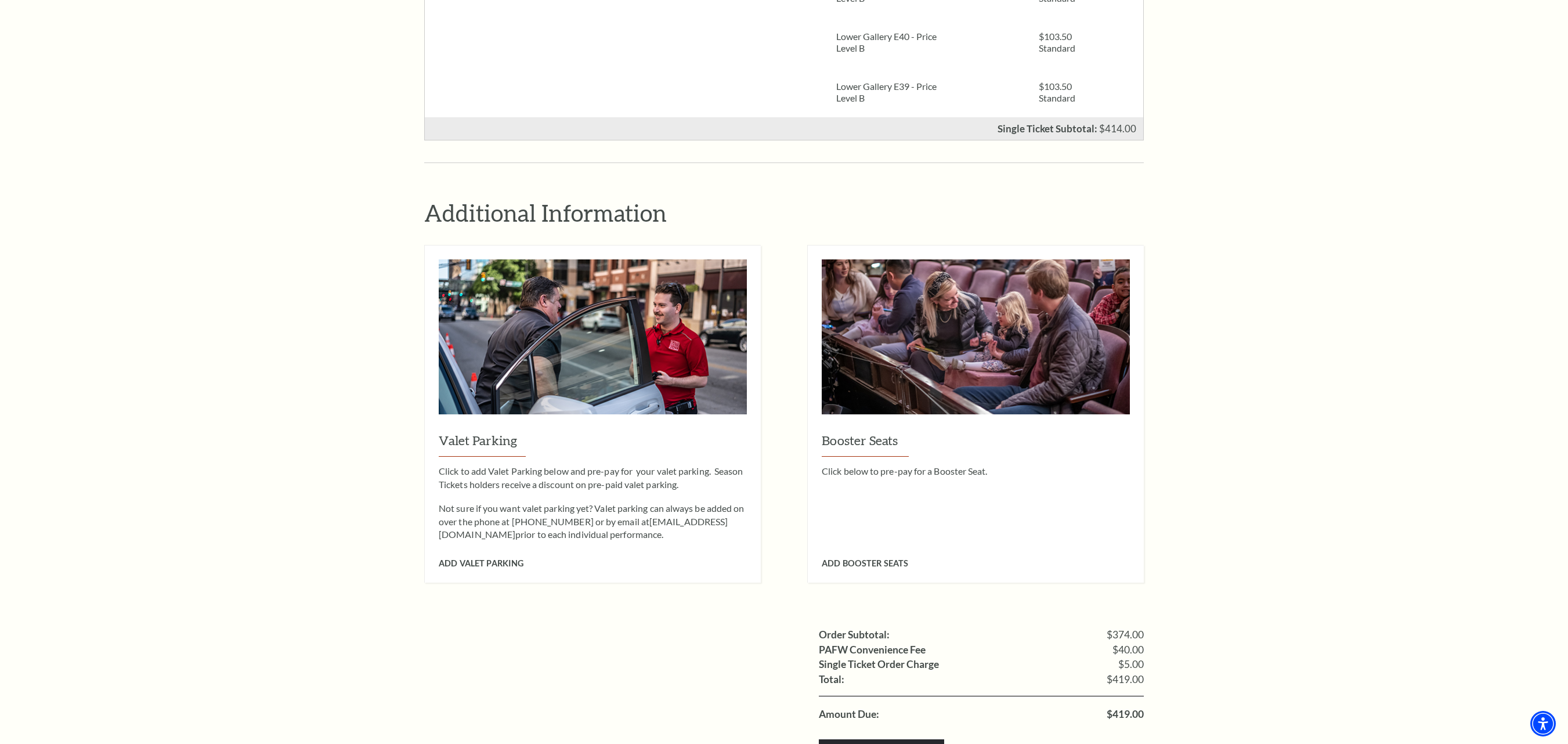
scroll to position [697, 0]
